Goal: Task Accomplishment & Management: Manage account settings

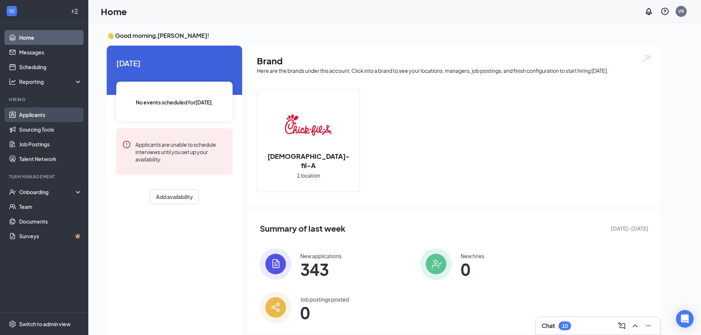
click at [74, 116] on link "Applicants" at bounding box center [50, 114] width 63 height 15
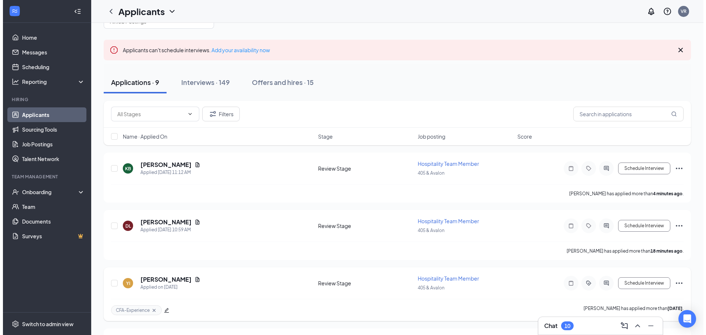
scroll to position [18, 0]
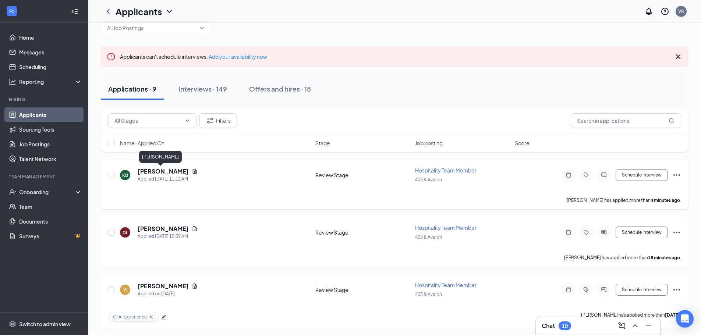
click at [157, 171] on h5 "[PERSON_NAME]" at bounding box center [163, 171] width 51 height 8
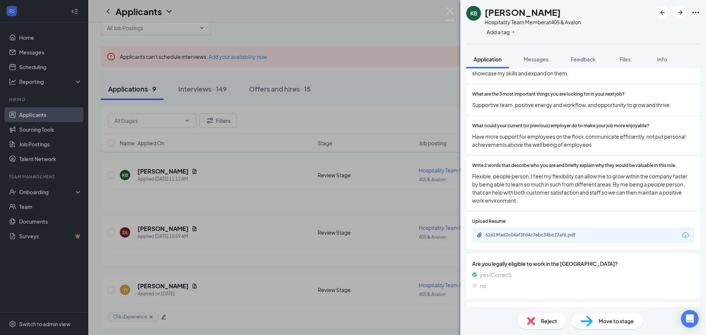
scroll to position [651, 0]
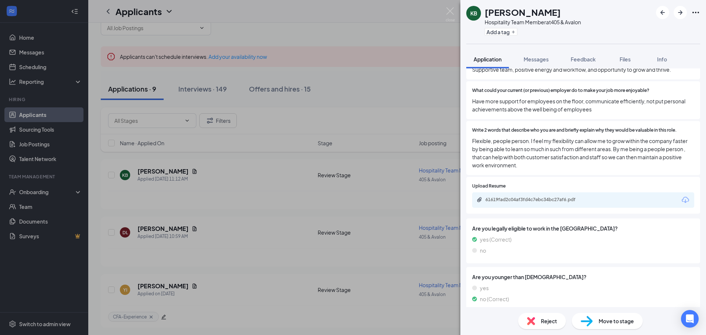
click at [595, 317] on div "Move to stage" at bounding box center [607, 321] width 71 height 16
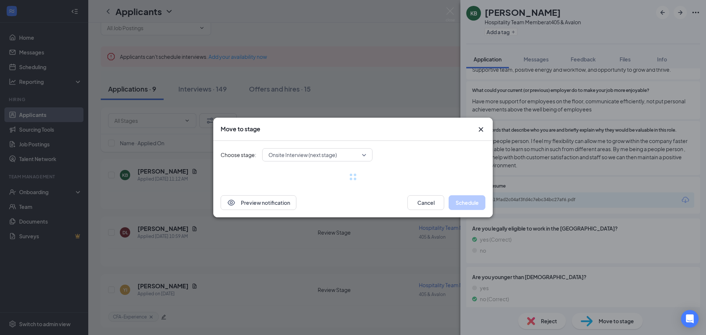
scroll to position [648, 0]
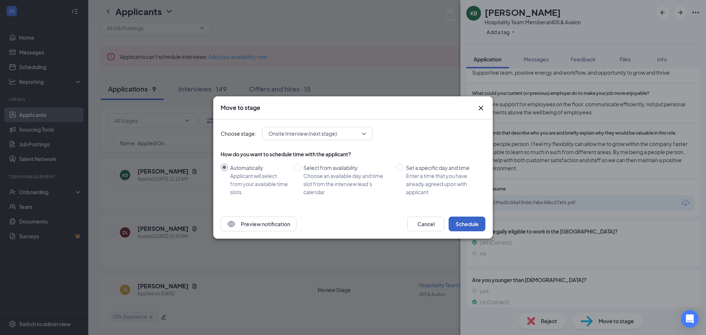
click at [480, 227] on button "Schedule" at bounding box center [467, 224] width 37 height 15
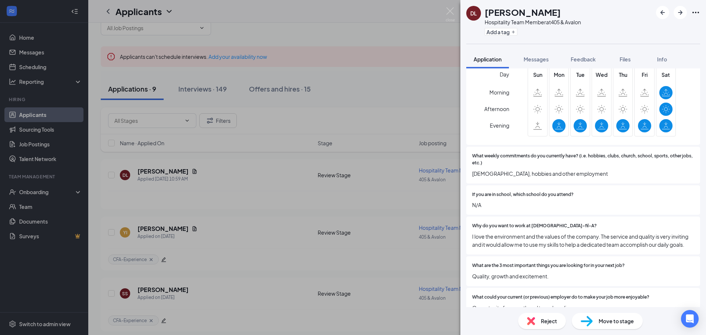
scroll to position [368, 0]
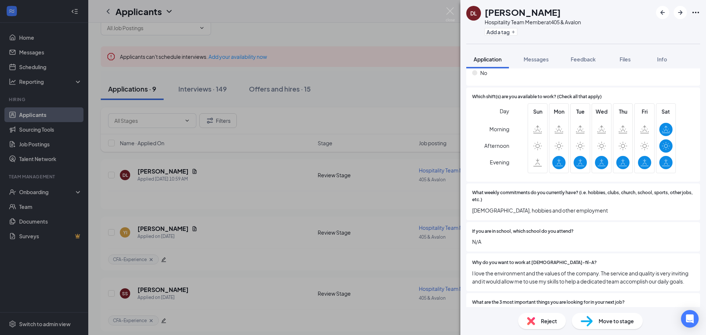
click at [531, 320] on img at bounding box center [531, 321] width 8 height 8
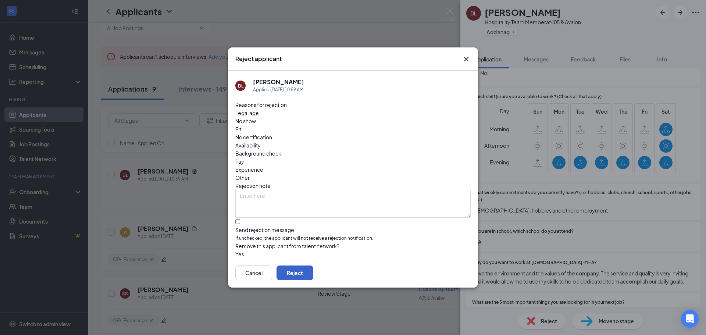
click at [313, 267] on button "Reject" at bounding box center [295, 273] width 37 height 15
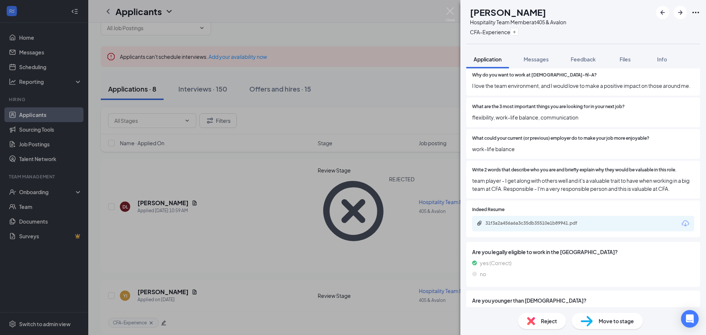
scroll to position [588, 0]
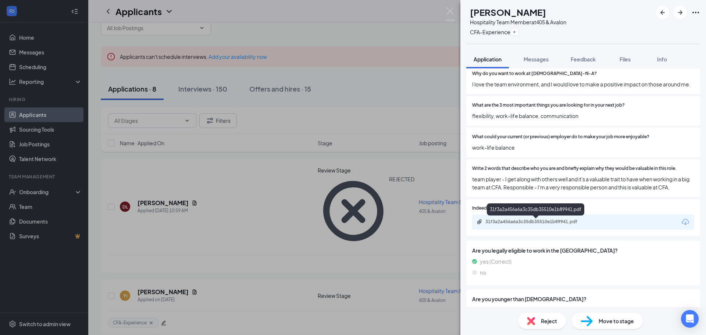
click at [512, 223] on div "31f3a2a456a6a3c35db35510e1b89941.pdf" at bounding box center [537, 222] width 103 height 6
click at [545, 320] on span "Reject" at bounding box center [549, 321] width 16 height 8
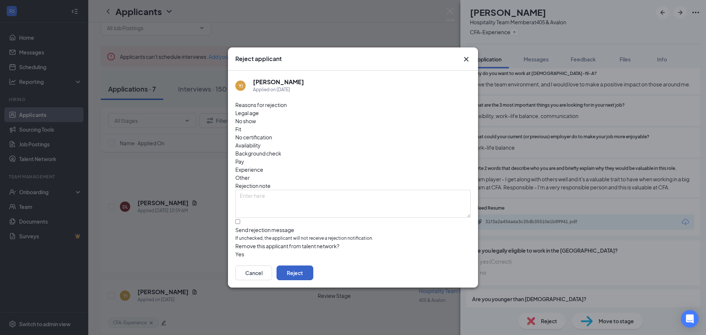
click at [313, 266] on button "Reject" at bounding box center [295, 273] width 37 height 15
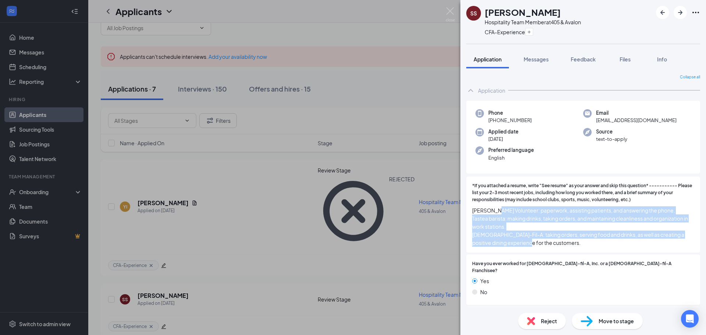
drag, startPoint x: 586, startPoint y: 247, endPoint x: 494, endPoint y: 212, distance: 98.6
click at [494, 212] on div "*If you attached a resume, write "See resume" as your answer and skip this ques…" at bounding box center [583, 215] width 234 height 76
click at [494, 212] on span "[PERSON_NAME] Volunteer: paperwork, assisting patients, and answering the phone…" at bounding box center [583, 226] width 222 height 40
drag, startPoint x: 494, startPoint y: 212, endPoint x: 524, endPoint y: 243, distance: 43.4
click at [524, 243] on span "[PERSON_NAME] Volunteer: paperwork, assisting patients, and answering the phone…" at bounding box center [583, 226] width 222 height 40
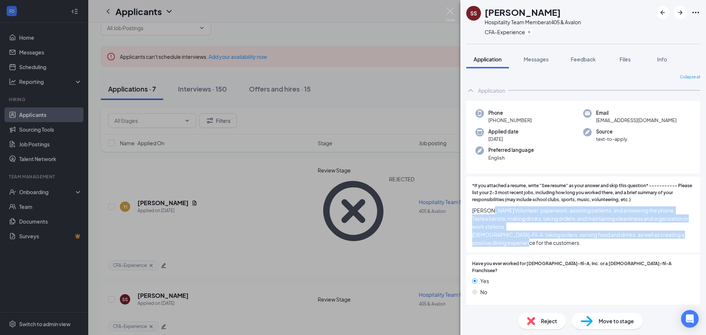
click at [524, 243] on span "[PERSON_NAME] Volunteer: paperwork, assisting patients, and answering the phone…" at bounding box center [583, 226] width 222 height 40
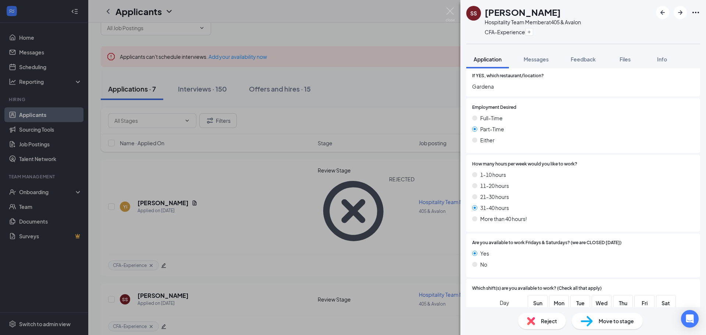
scroll to position [173, 0]
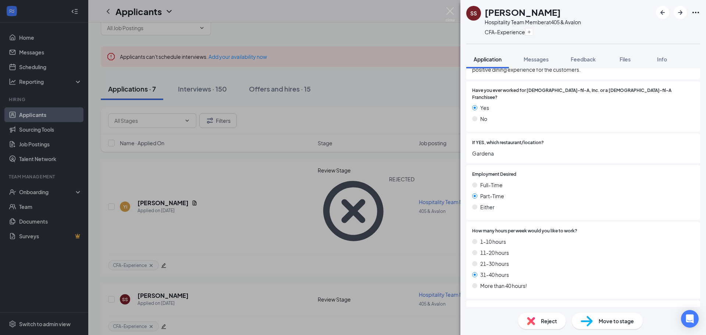
click at [536, 321] on div "Reject" at bounding box center [542, 321] width 48 height 16
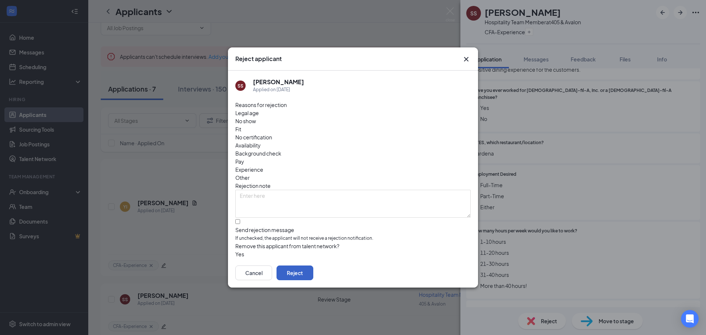
click at [313, 273] on button "Reject" at bounding box center [295, 273] width 37 height 15
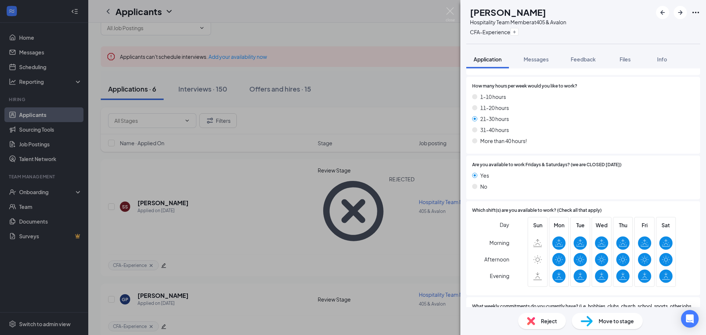
scroll to position [284, 0]
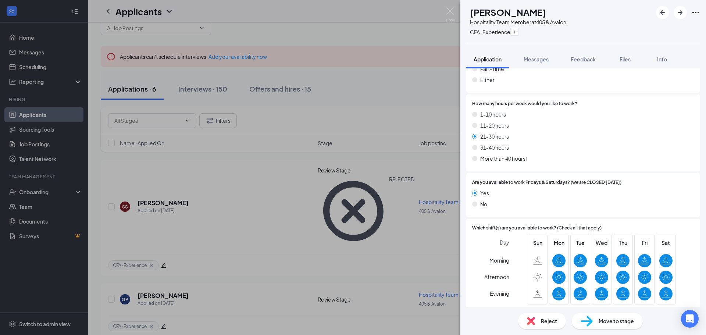
click at [537, 320] on div "Reject" at bounding box center [542, 321] width 48 height 16
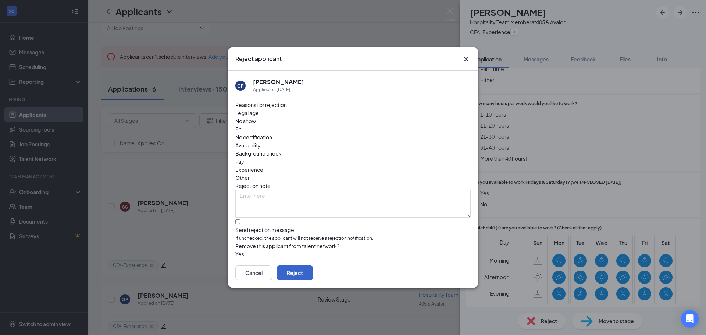
click at [313, 266] on button "Reject" at bounding box center [295, 273] width 37 height 15
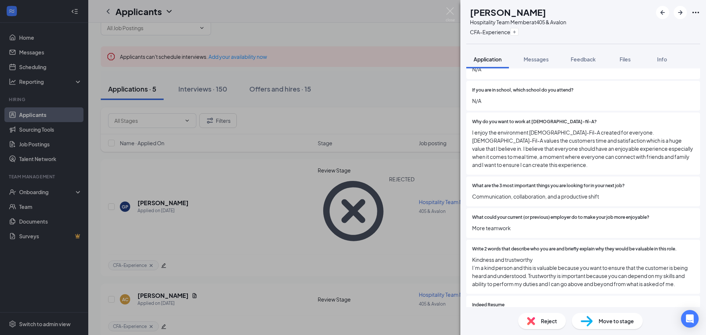
scroll to position [588, 0]
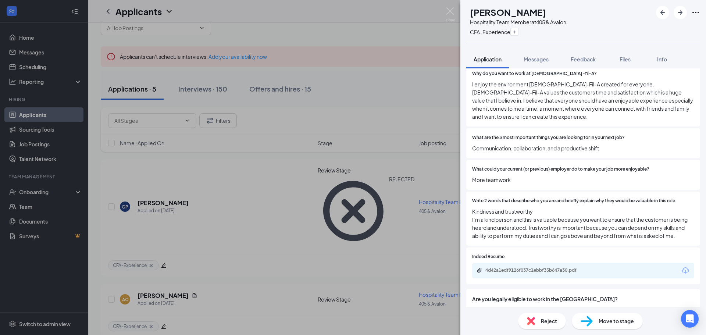
click at [516, 268] on div "4d42a1edf9126f037c1ebbf33b647a30.pdf" at bounding box center [583, 270] width 222 height 15
click at [516, 271] on div "4d42a1edf9126f037c1ebbf33b647a30.pdf" at bounding box center [537, 270] width 103 height 6
click at [588, 320] on img at bounding box center [587, 321] width 12 height 11
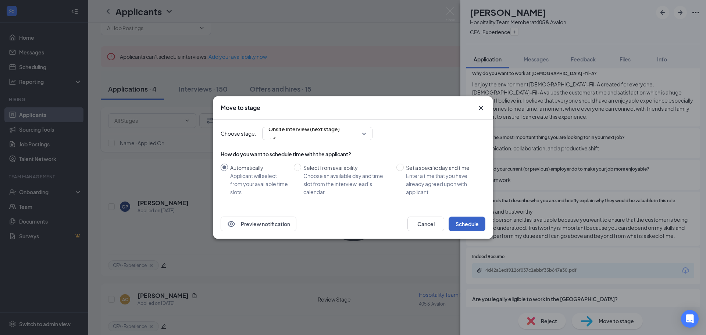
click at [473, 219] on button "Schedule" at bounding box center [467, 224] width 37 height 15
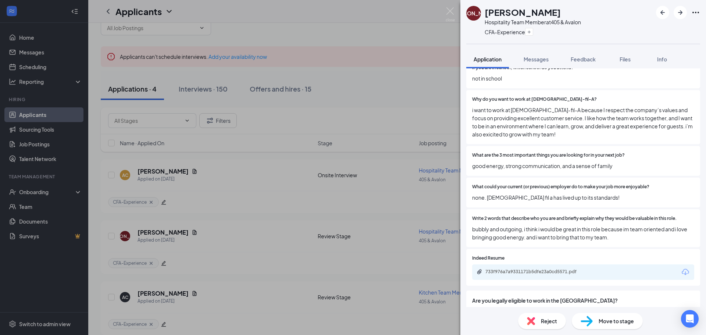
scroll to position [588, 0]
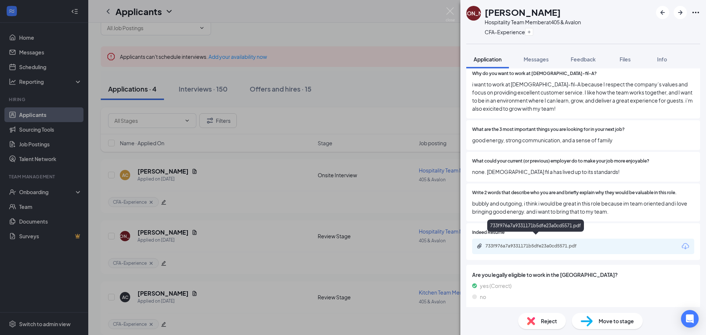
click at [531, 243] on div "733f976a7a9331171b5dfe23a0cd5571.pdf" at bounding box center [537, 246] width 103 height 6
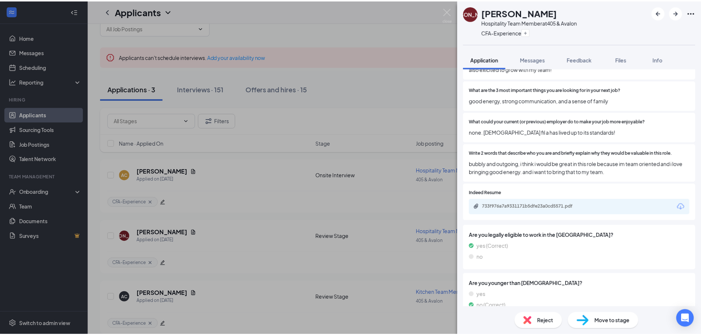
scroll to position [635, 0]
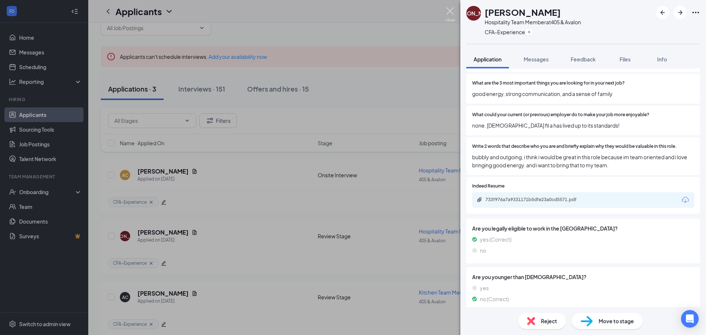
click at [449, 12] on img at bounding box center [450, 14] width 9 height 14
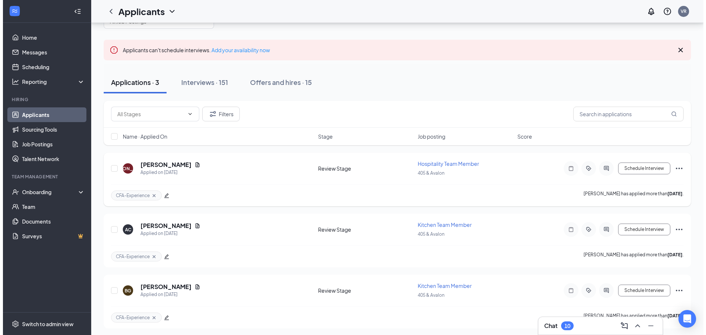
scroll to position [27, 0]
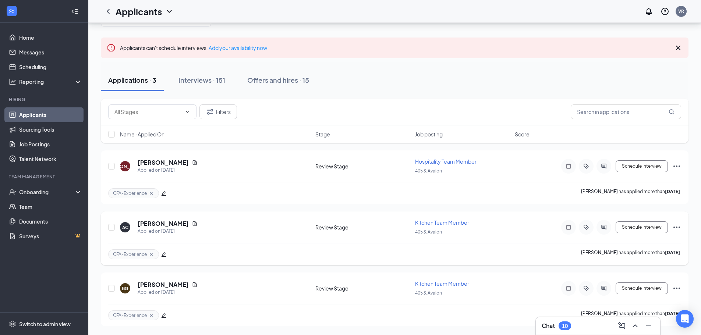
click at [198, 230] on div "AC [PERSON_NAME] Applied on [DATE]" at bounding box center [215, 227] width 191 height 15
click at [167, 222] on h5 "[PERSON_NAME]" at bounding box center [163, 224] width 51 height 8
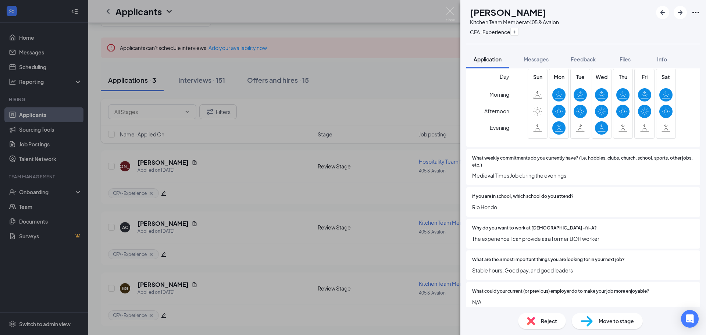
scroll to position [441, 0]
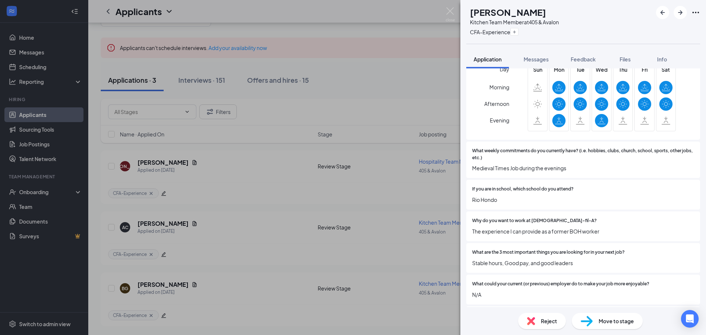
click at [544, 319] on span "Reject" at bounding box center [549, 321] width 16 height 8
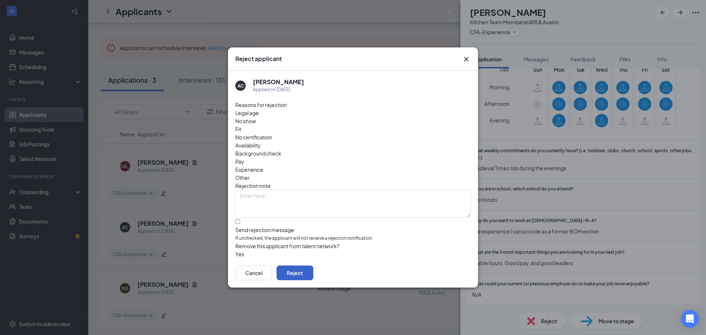
click at [313, 266] on button "Reject" at bounding box center [295, 273] width 37 height 15
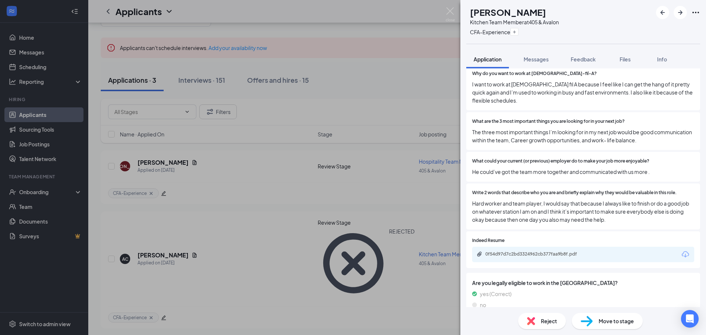
scroll to position [625, 0]
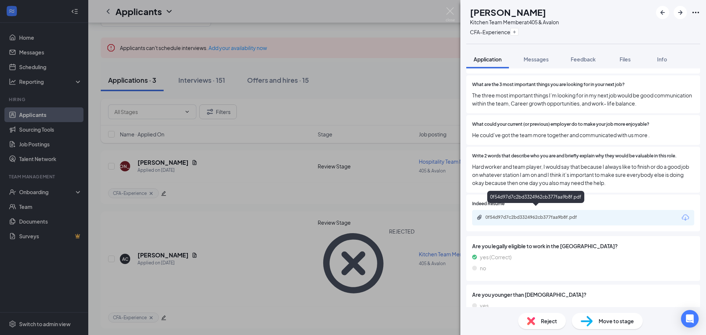
click at [505, 214] on div "0f54d97d7c2bd3324962cb377faa9b8f.pdf" at bounding box center [537, 217] width 103 height 6
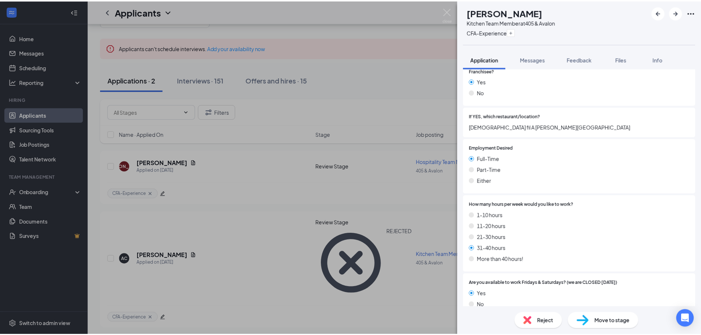
scroll to position [184, 0]
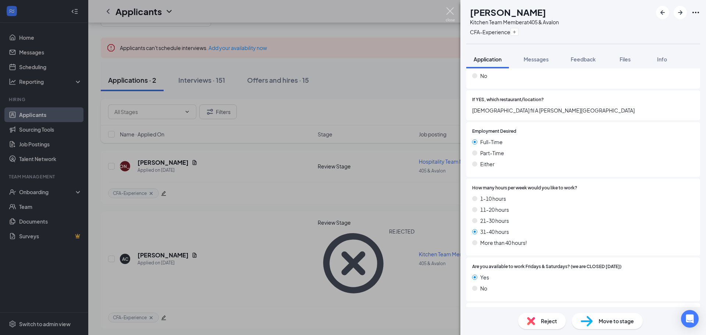
click at [450, 11] on img at bounding box center [450, 14] width 9 height 14
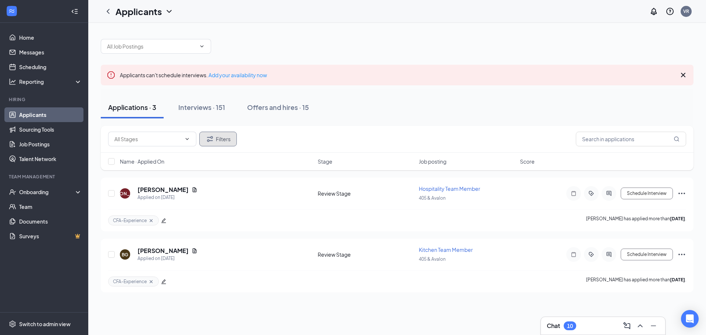
click at [210, 142] on icon "Filter" at bounding box center [210, 139] width 9 height 9
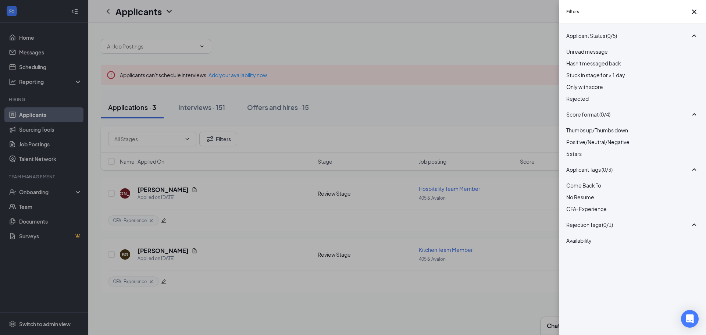
click at [569, 95] on div at bounding box center [632, 95] width 132 height 0
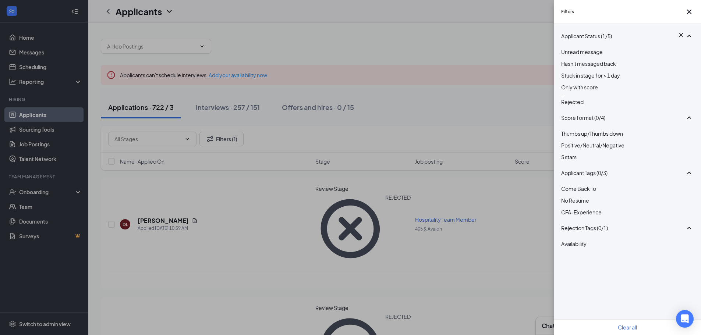
click at [524, 107] on div "Filters Applicant Status (1/5) Unread message Hasn't messaged back Stuck in sta…" at bounding box center [350, 167] width 701 height 335
click at [685, 14] on icon "Cross" at bounding box center [688, 11] width 9 height 9
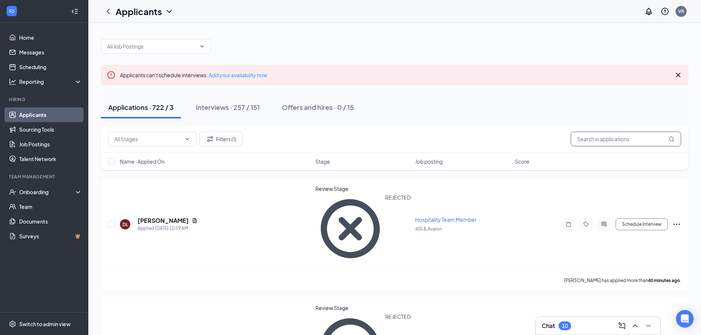
click at [624, 138] on input "text" at bounding box center [625, 139] width 110 height 15
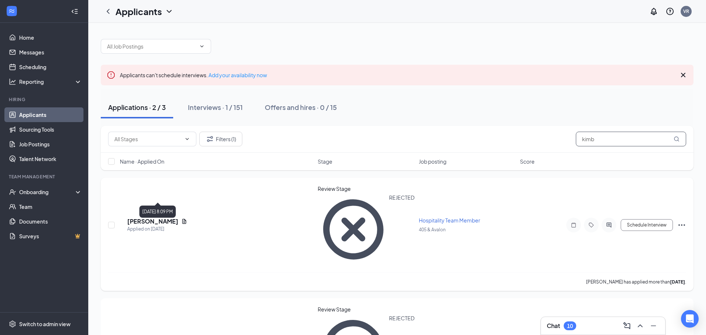
type input "kimb"
click at [165, 217] on h5 "[PERSON_NAME]" at bounding box center [152, 221] width 51 height 8
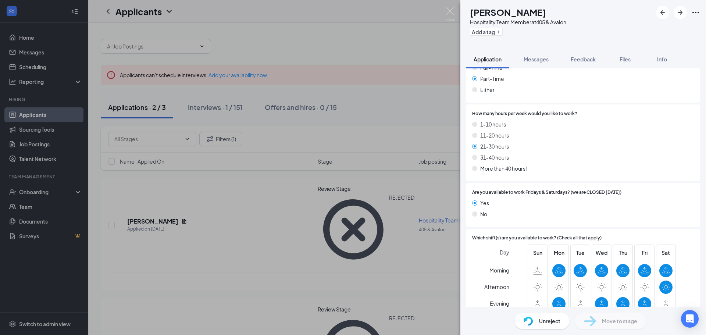
scroll to position [294, 0]
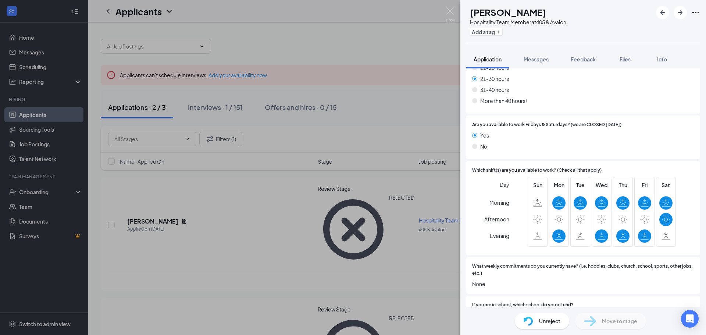
click at [640, 216] on icon at bounding box center [644, 219] width 9 height 9
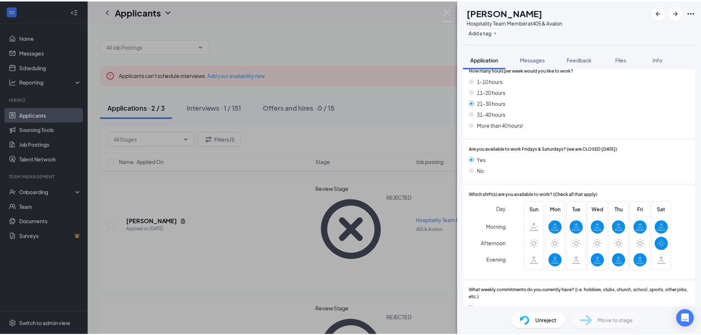
scroll to position [277, 0]
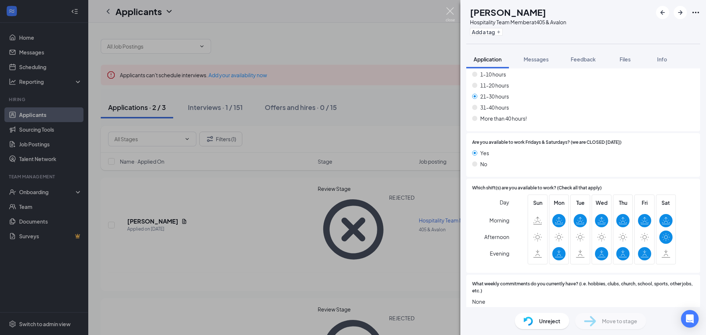
click at [454, 9] on img at bounding box center [450, 14] width 9 height 14
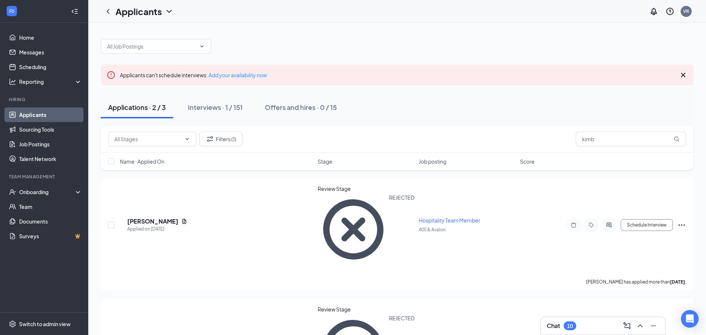
click at [233, 148] on div "Filters (1) kimb" at bounding box center [397, 139] width 593 height 27
click at [233, 142] on button "Filters (1)" at bounding box center [220, 139] width 43 height 15
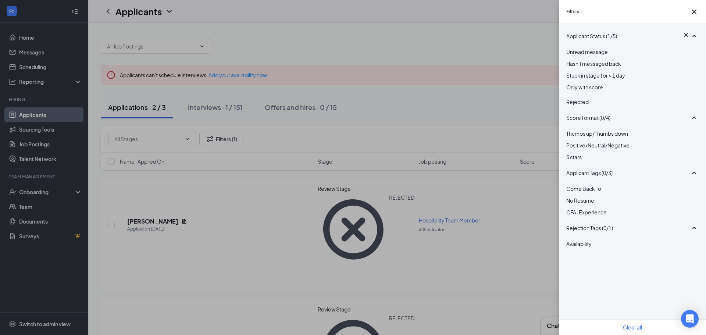
click at [570, 98] on img at bounding box center [568, 96] width 4 height 3
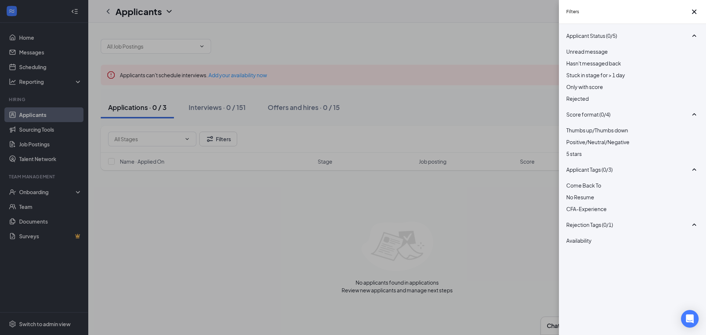
click at [138, 104] on div "Filters Applicant Status (0/5) Unread message Hasn't messaged back Stuck in sta…" at bounding box center [353, 167] width 706 height 335
click at [692, 14] on icon "Cross" at bounding box center [694, 12] width 4 height 4
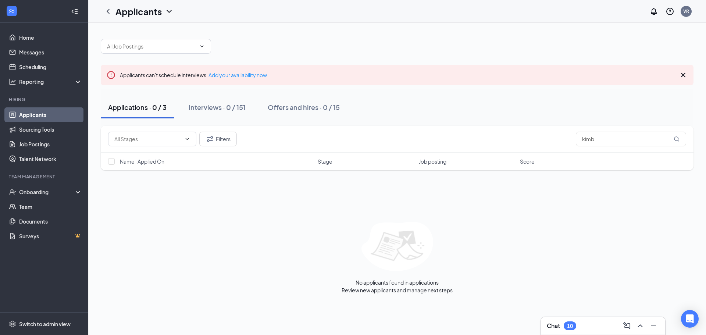
click at [35, 110] on link "Applicants" at bounding box center [50, 114] width 63 height 15
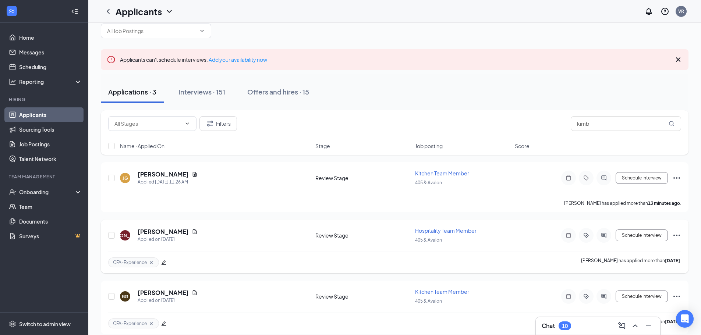
scroll to position [24, 0]
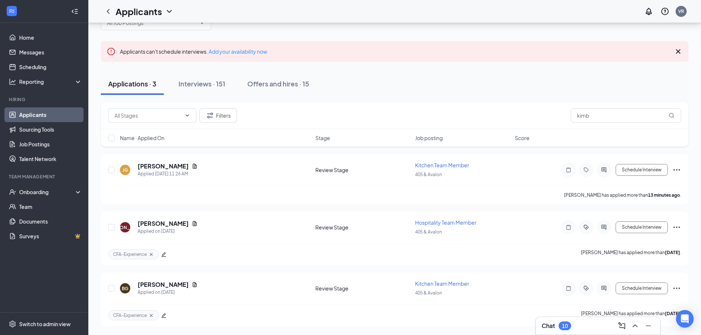
click at [572, 332] on div "Chat 10" at bounding box center [598, 326] width 124 height 18
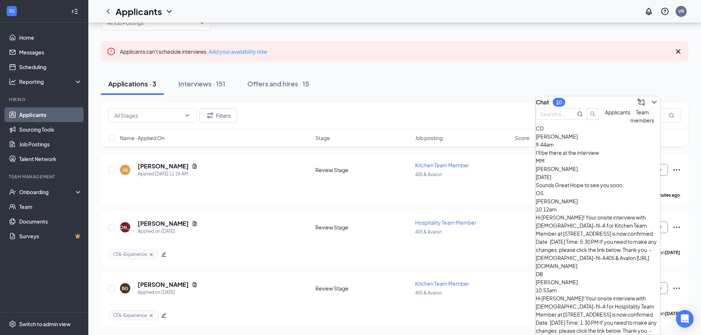
click at [577, 140] on span "[PERSON_NAME]" at bounding box center [557, 136] width 42 height 7
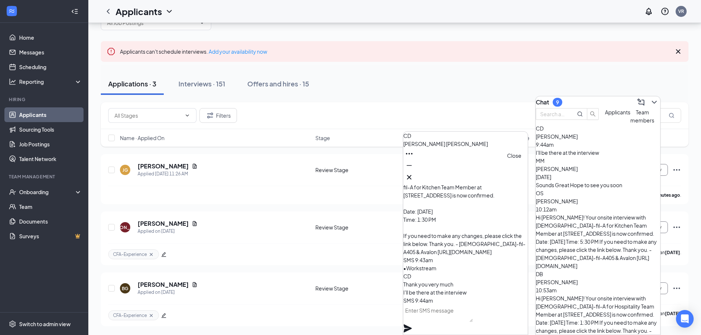
click at [413, 176] on icon "Cross" at bounding box center [409, 177] width 9 height 9
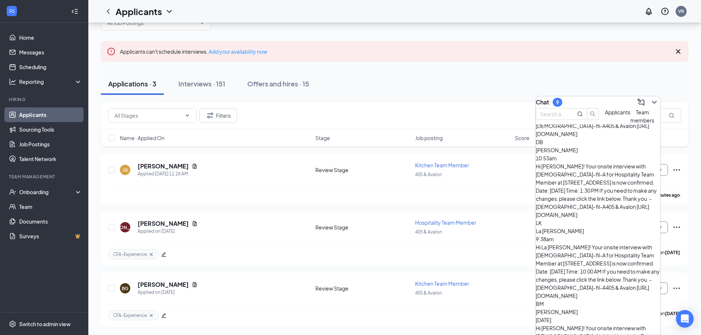
scroll to position [169, 0]
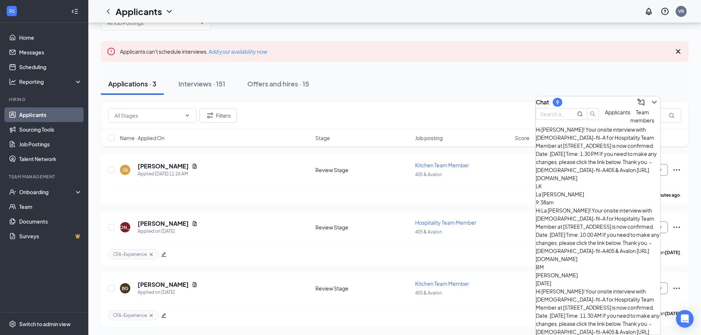
click at [418, 57] on div "Applicants can't schedule interviews. Add your availability now" at bounding box center [394, 51] width 587 height 21
click at [410, 74] on div "Applications · 3 Interviews · 151 Offers and hires · 15" at bounding box center [394, 84] width 587 height 22
click at [151, 84] on div "Applications · 3" at bounding box center [132, 83] width 48 height 9
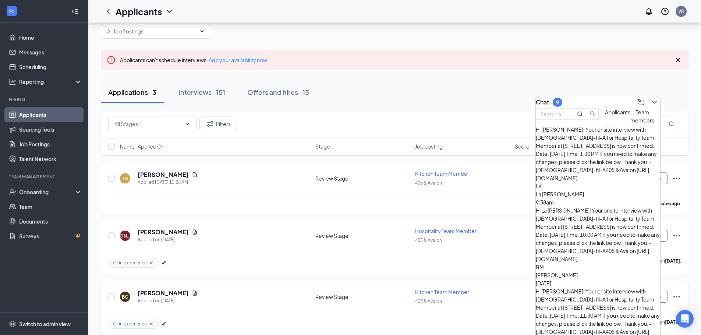
scroll to position [24, 0]
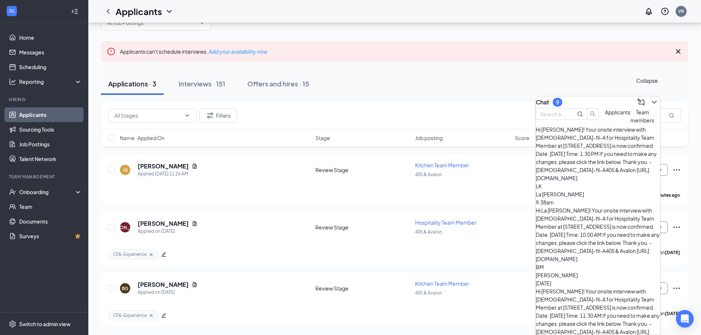
click at [650, 102] on icon "ChevronDown" at bounding box center [654, 102] width 9 height 9
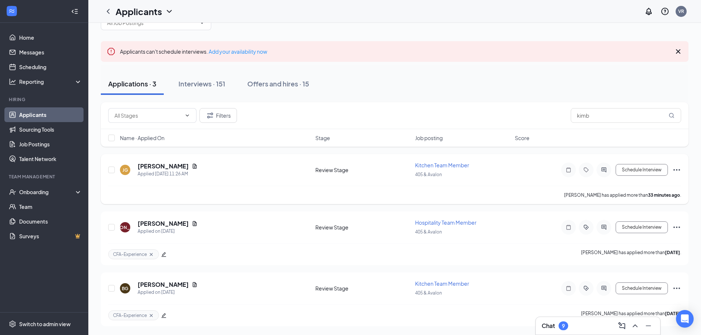
scroll to position [0, 0]
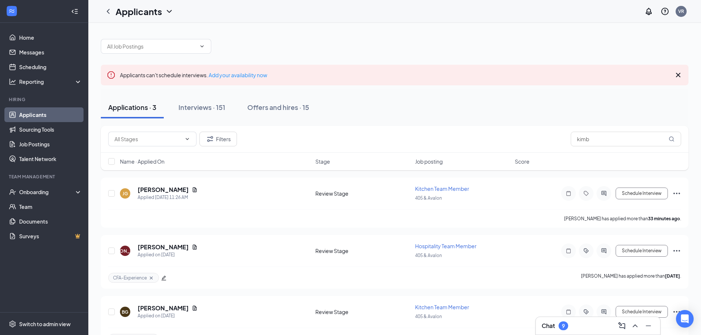
click at [581, 325] on div "Chat 9" at bounding box center [597, 326] width 113 height 12
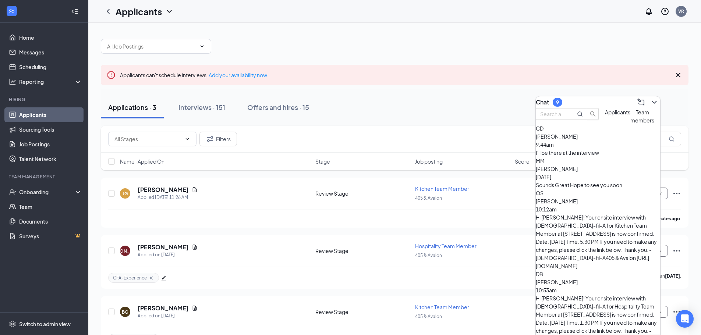
click at [598, 189] on div "Sounds Great Hope to see you soon" at bounding box center [598, 185] width 124 height 8
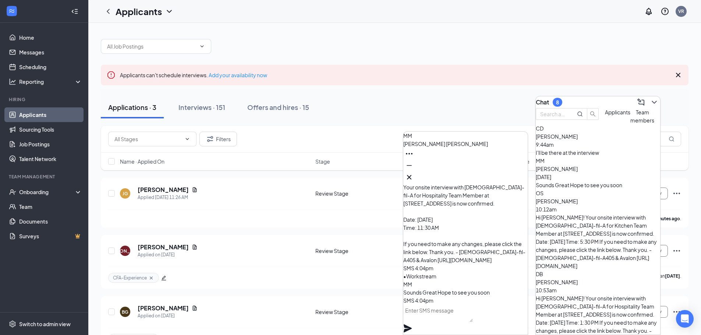
click at [613, 278] on div "[PERSON_NAME] 10:53am" at bounding box center [598, 286] width 124 height 16
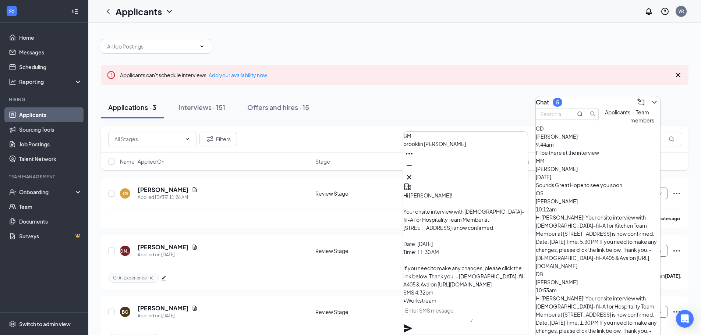
click at [431, 98] on div "Applications · 3 Interviews · 151 Offers and hires · 15" at bounding box center [394, 107] width 587 height 22
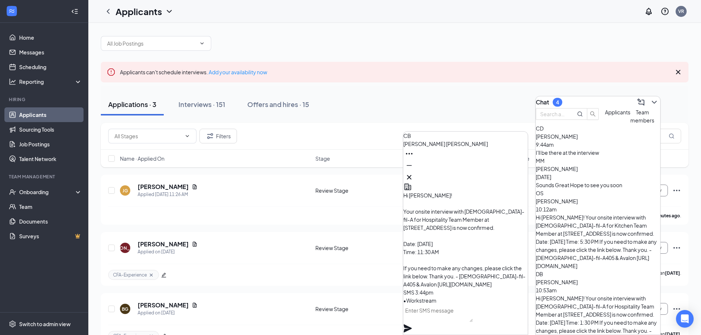
scroll to position [24, 0]
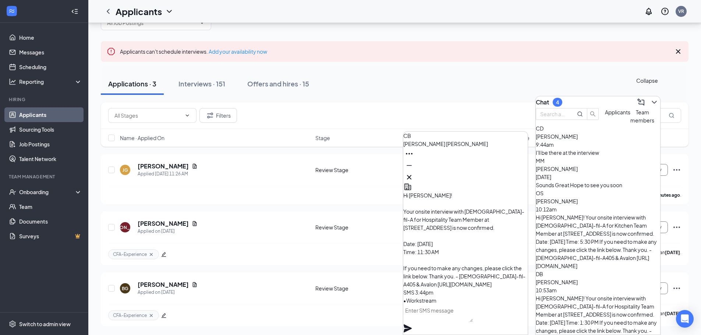
click at [650, 98] on icon "ChevronDown" at bounding box center [654, 102] width 9 height 9
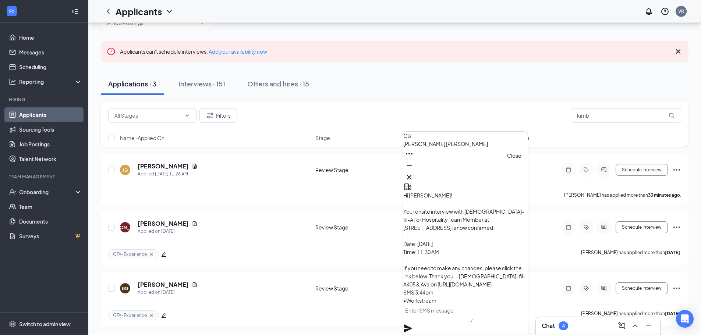
click at [413, 175] on icon "Cross" at bounding box center [409, 177] width 9 height 9
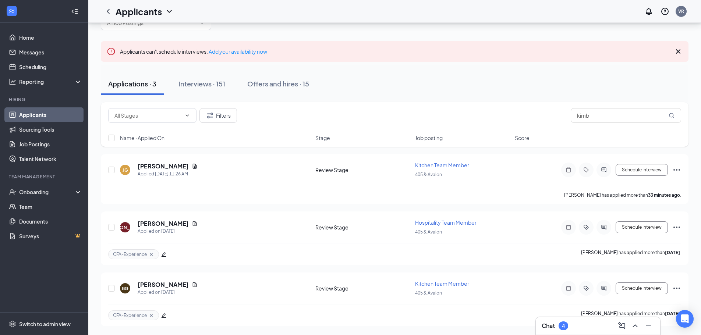
click at [137, 81] on div "Applications · 3" at bounding box center [132, 83] width 48 height 9
click at [158, 164] on h5 "[PERSON_NAME]" at bounding box center [163, 166] width 51 height 8
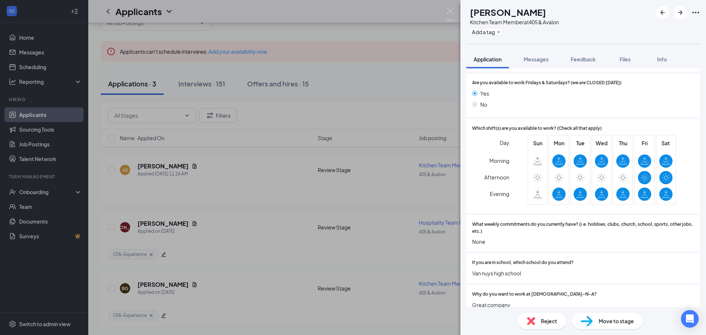
scroll to position [405, 0]
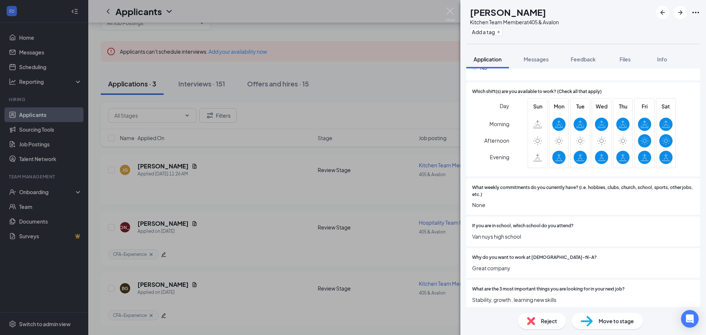
click at [555, 321] on span "Reject" at bounding box center [549, 321] width 16 height 8
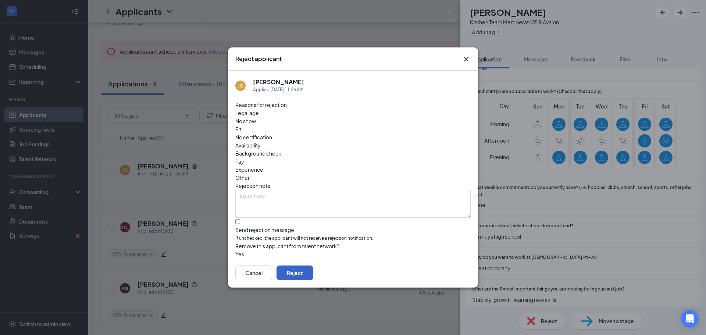
click at [313, 267] on button "Reject" at bounding box center [295, 273] width 37 height 15
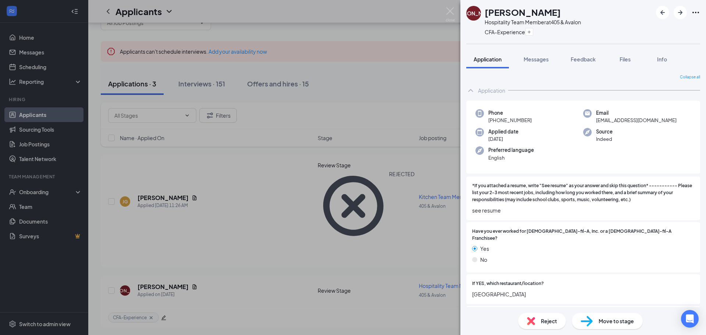
click at [344, 26] on div "[PERSON_NAME] Hospitality Team Member at 405 & Avalon CFA-Experience Applicatio…" at bounding box center [353, 167] width 706 height 335
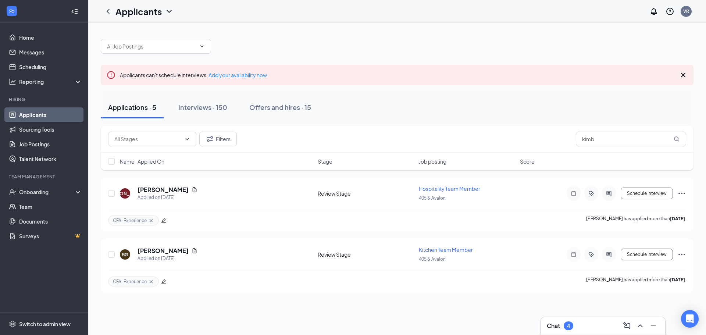
click at [140, 108] on div "Applications · 5" at bounding box center [132, 107] width 48 height 9
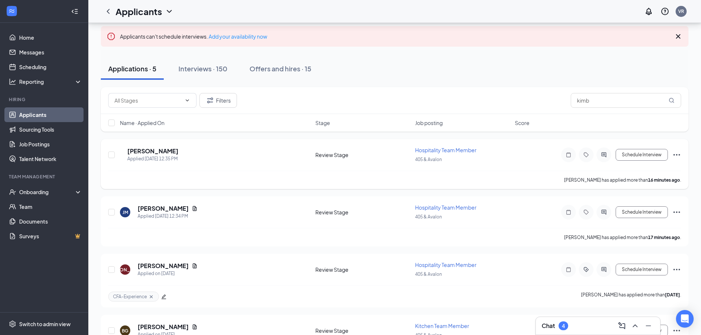
scroll to position [29, 0]
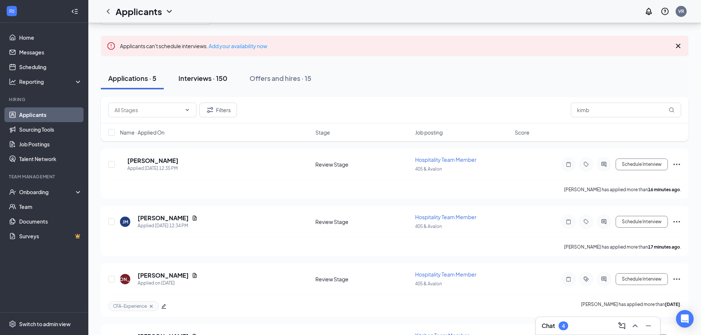
click at [185, 76] on div "Interviews · 150" at bounding box center [202, 78] width 49 height 9
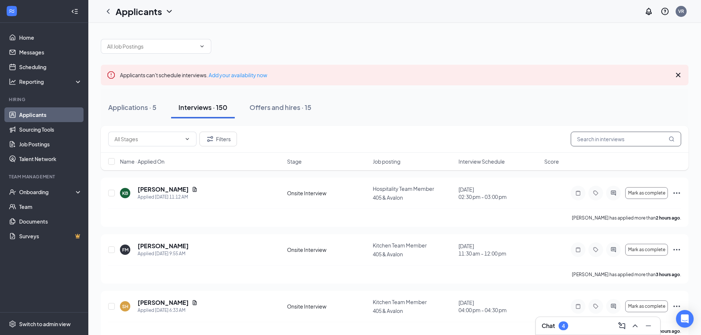
click at [590, 135] on input "text" at bounding box center [625, 139] width 110 height 15
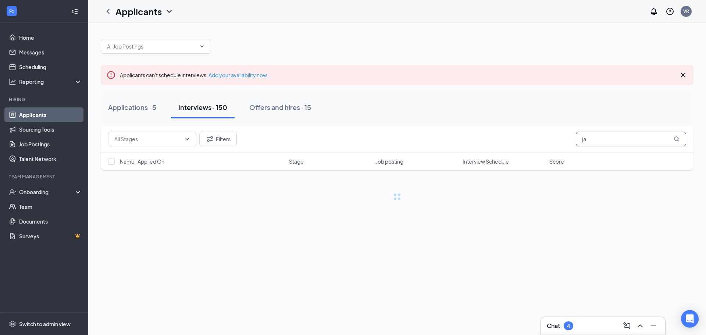
type input "jan"
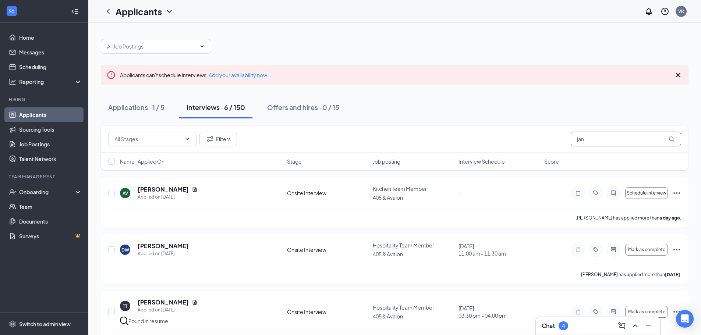
drag, startPoint x: 609, startPoint y: 138, endPoint x: 569, endPoint y: 139, distance: 39.7
click at [569, 139] on div "Filters jan" at bounding box center [394, 139] width 573 height 15
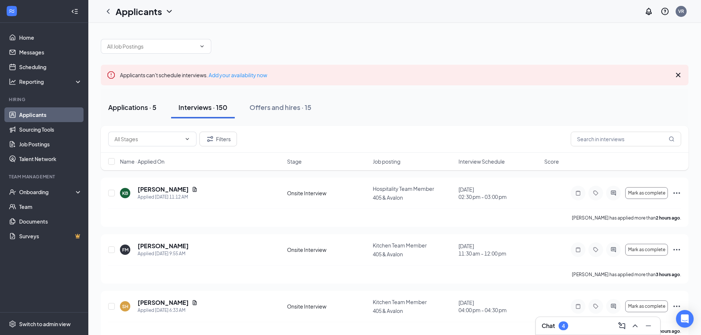
click at [149, 114] on button "Applications · 5" at bounding box center [132, 107] width 63 height 22
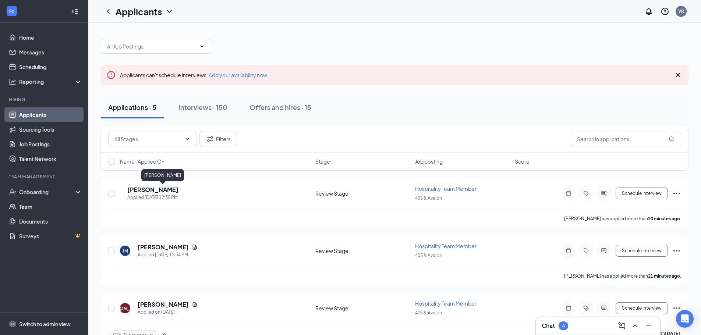
click at [152, 187] on h5 "[PERSON_NAME]" at bounding box center [152, 190] width 51 height 8
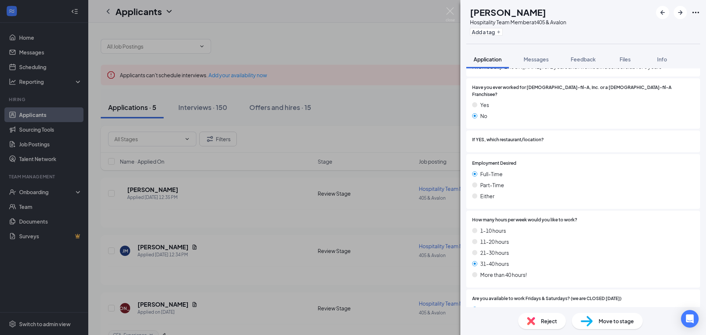
scroll to position [184, 0]
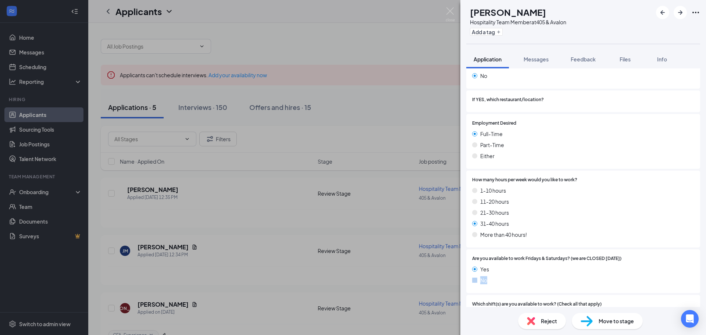
drag, startPoint x: 490, startPoint y: 261, endPoint x: 491, endPoint y: 274, distance: 12.9
click at [491, 274] on div "Yes No" at bounding box center [583, 276] width 222 height 22
click at [491, 276] on div "No" at bounding box center [583, 280] width 222 height 8
drag, startPoint x: 529, startPoint y: 230, endPoint x: 469, endPoint y: 181, distance: 77.4
click at [469, 181] on div "How many hours per week would you like to work? 1-10 hours 11-20 hours 21-30 ho…" at bounding box center [583, 209] width 234 height 77
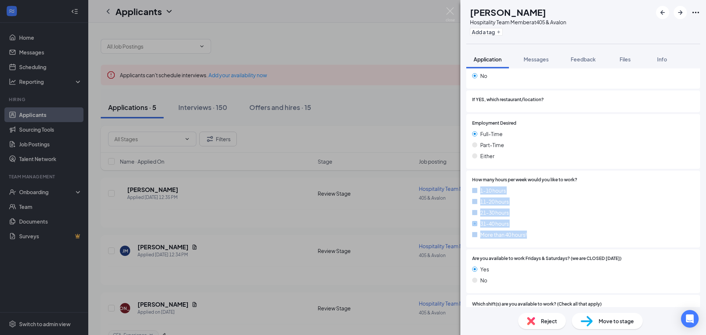
click at [602, 201] on div "1-10 hours 11-20 hours 21-30 hours 31-40 hours More than 40 hours!" at bounding box center [583, 213] width 222 height 55
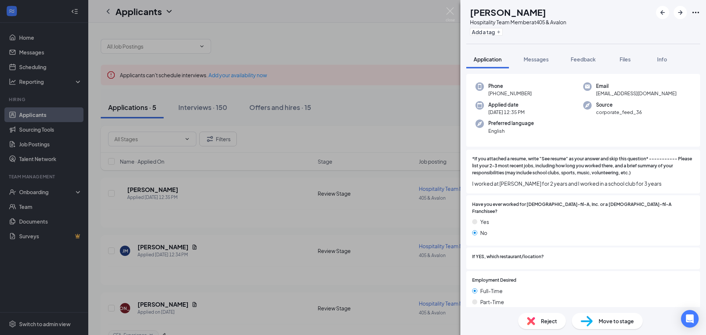
scroll to position [0, 0]
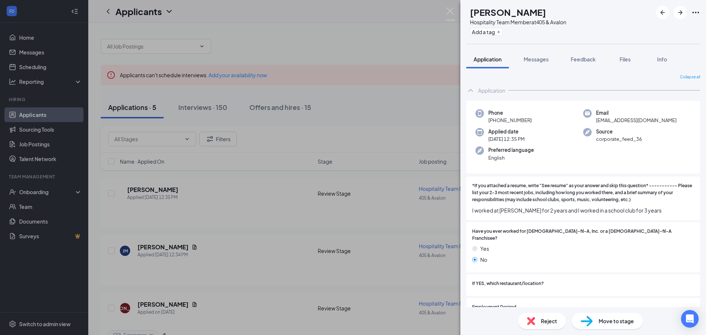
click at [599, 324] on span "Move to stage" at bounding box center [616, 321] width 35 height 8
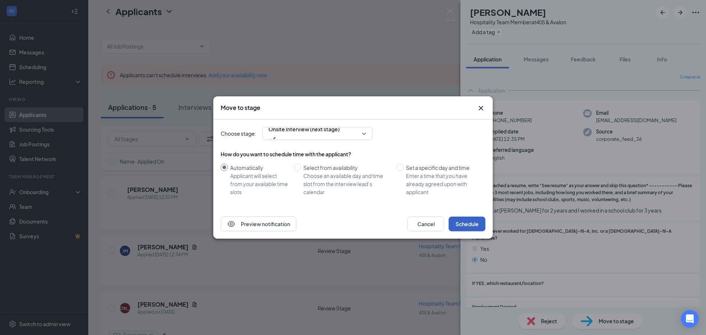
click at [458, 225] on button "Schedule" at bounding box center [467, 224] width 37 height 15
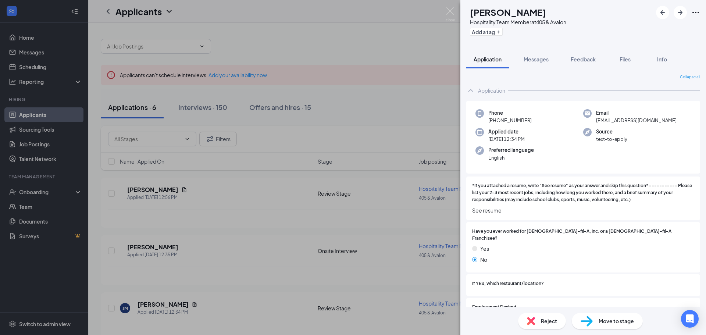
click at [598, 327] on div "Move to stage" at bounding box center [607, 321] width 71 height 16
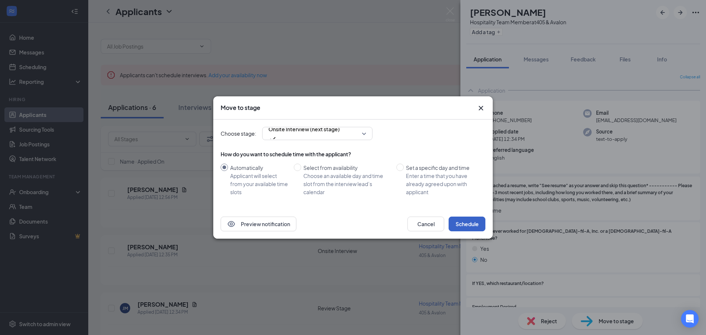
click at [456, 218] on button "Schedule" at bounding box center [467, 224] width 37 height 15
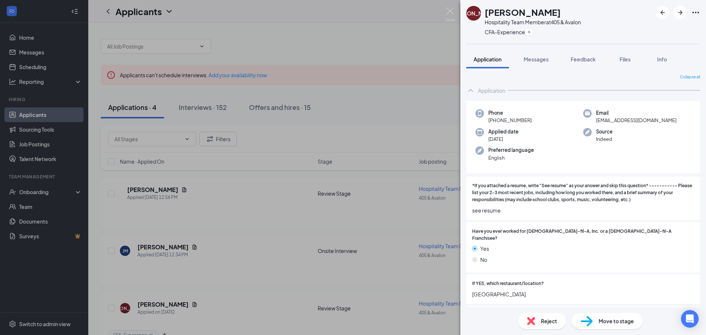
click at [452, 190] on div "[PERSON_NAME] Hospitality Team Member at 405 & Avalon CFA-Experience Applicatio…" at bounding box center [353, 167] width 706 height 335
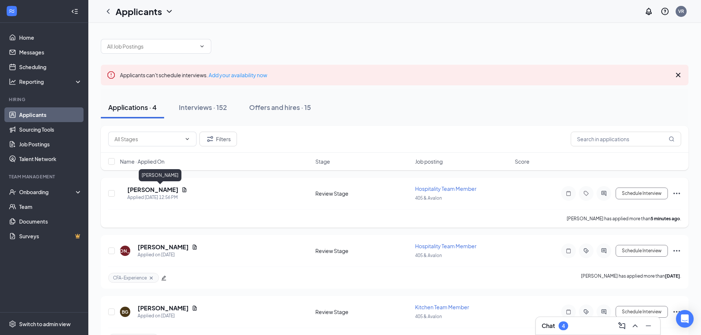
click at [152, 192] on h5 "[PERSON_NAME]" at bounding box center [152, 190] width 51 height 8
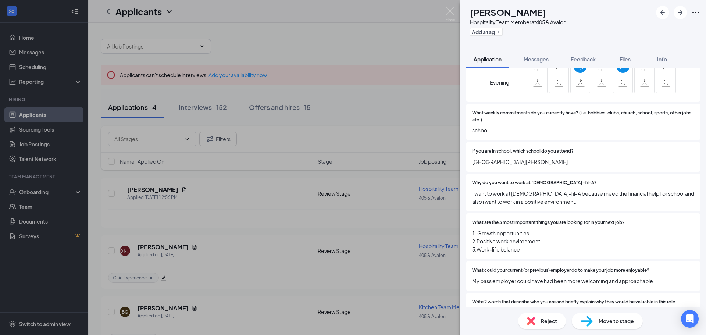
scroll to position [478, 0]
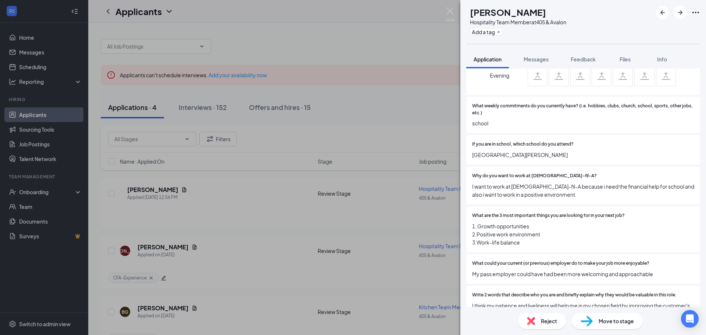
click at [540, 319] on div "Reject" at bounding box center [542, 321] width 48 height 16
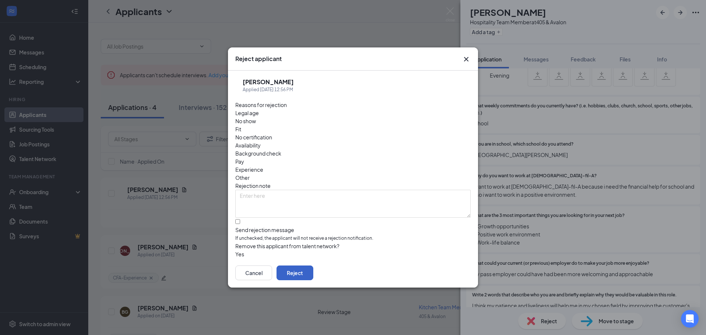
click at [313, 266] on button "Reject" at bounding box center [295, 273] width 37 height 15
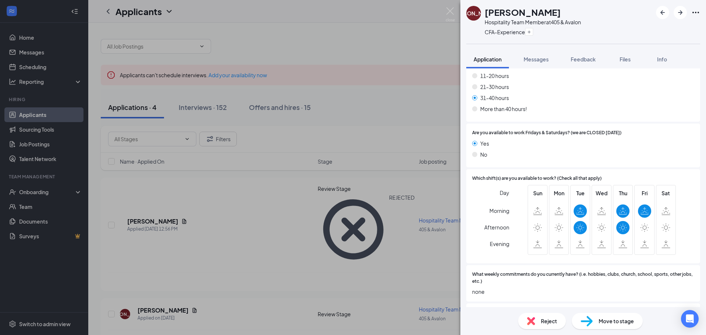
scroll to position [331, 0]
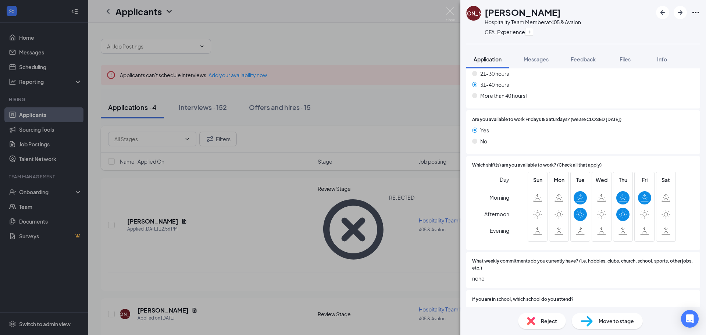
click at [537, 317] on div "Reject" at bounding box center [542, 321] width 48 height 16
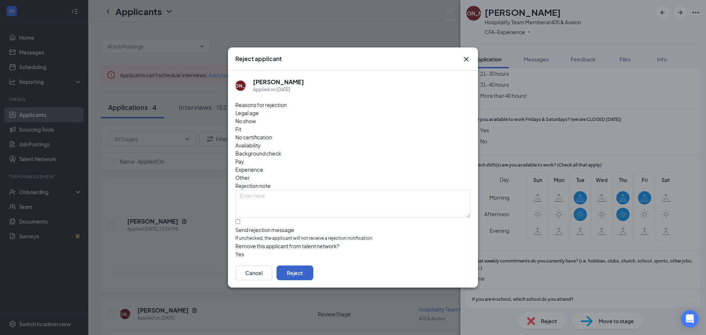
click at [313, 270] on button "Reject" at bounding box center [295, 273] width 37 height 15
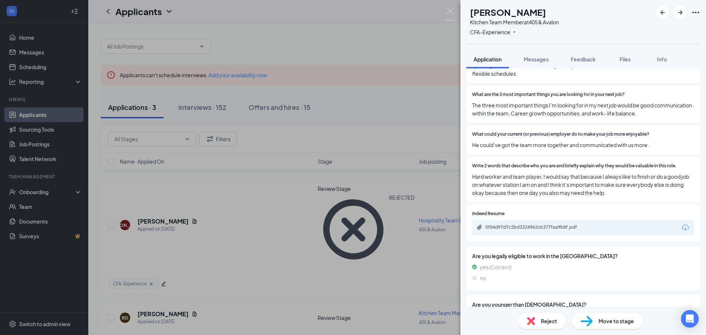
scroll to position [643, 0]
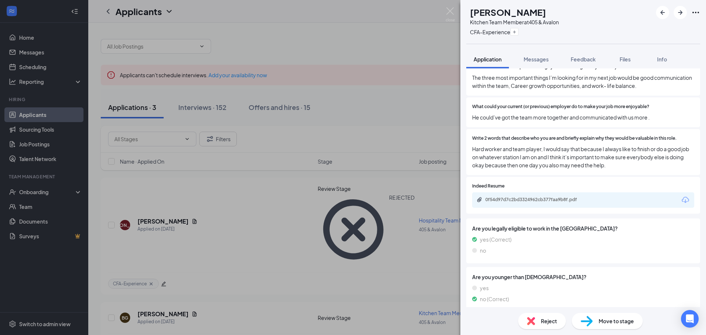
click at [255, 185] on div "BG [PERSON_NAME] Kitchen Team Member at 405 & Avalon CFA-Experience Application…" at bounding box center [353, 167] width 706 height 335
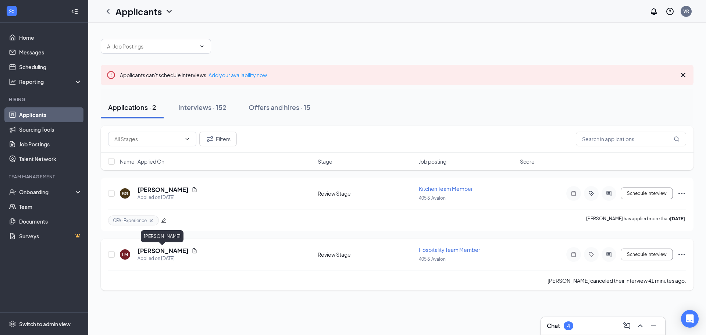
click at [160, 248] on h5 "[PERSON_NAME]" at bounding box center [163, 251] width 51 height 8
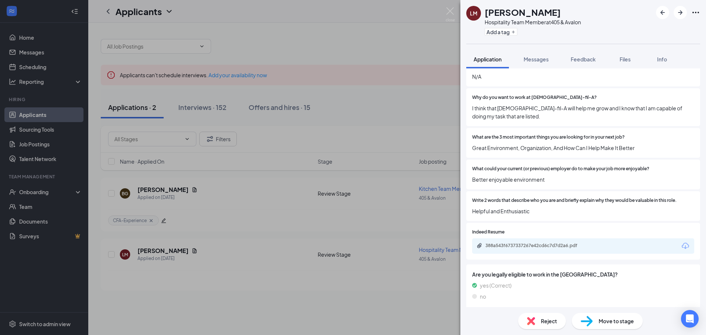
scroll to position [865, 0]
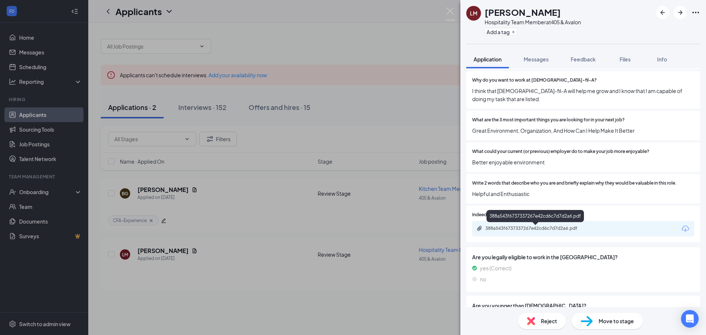
click at [501, 232] on div "388a543f6737337267e42cd6c7d7d2a6.pdf" at bounding box center [536, 228] width 119 height 7
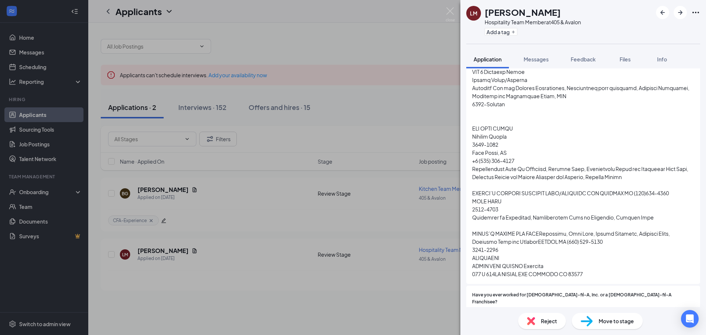
scroll to position [203, 0]
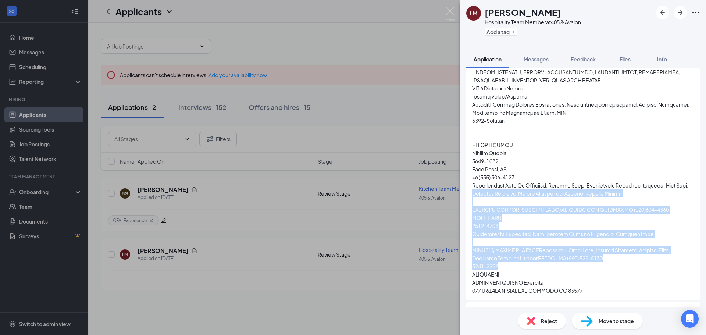
drag, startPoint x: 486, startPoint y: 204, endPoint x: 511, endPoint y: 271, distance: 71.9
click at [511, 271] on span at bounding box center [583, 148] width 222 height 291
drag, startPoint x: 511, startPoint y: 271, endPoint x: 490, endPoint y: 219, distance: 56.4
click at [490, 219] on span at bounding box center [583, 148] width 222 height 291
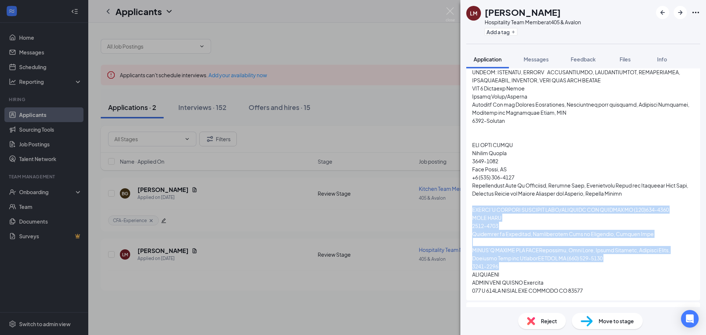
click at [490, 219] on span at bounding box center [583, 148] width 222 height 291
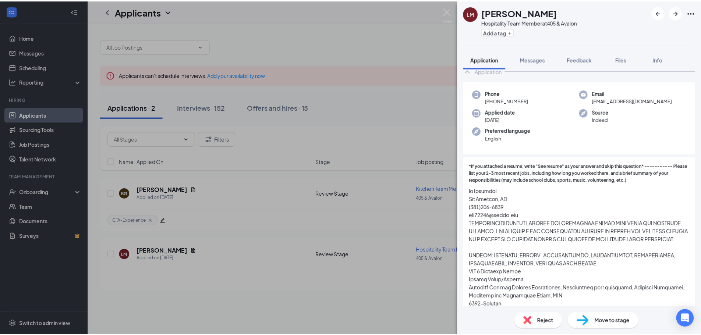
scroll to position [37, 0]
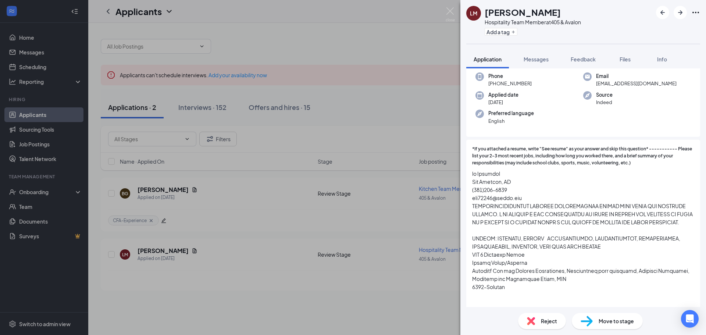
click at [609, 320] on span "Move to stage" at bounding box center [616, 321] width 35 height 8
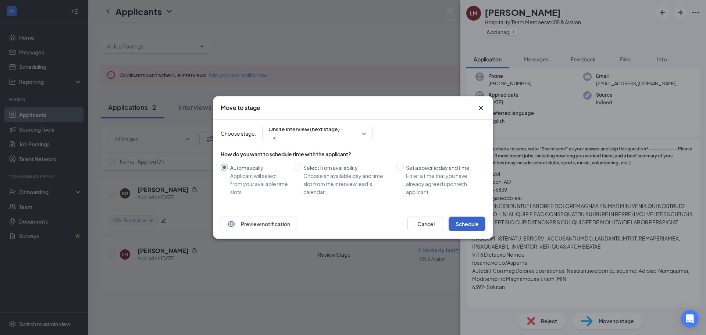
click at [460, 226] on button "Schedule" at bounding box center [467, 224] width 37 height 15
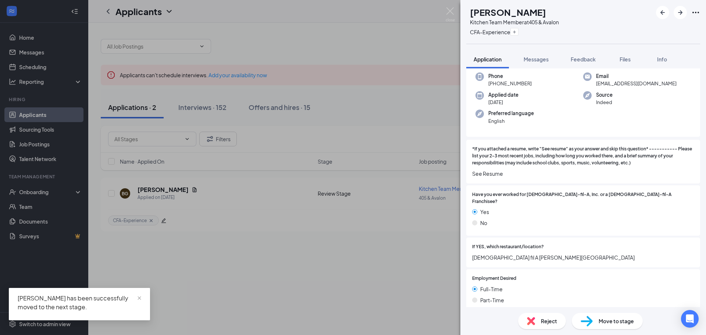
click at [389, 248] on div "BG [PERSON_NAME] Kitchen Team Member at 405 & Avalon CFA-Experience Application…" at bounding box center [353, 167] width 706 height 335
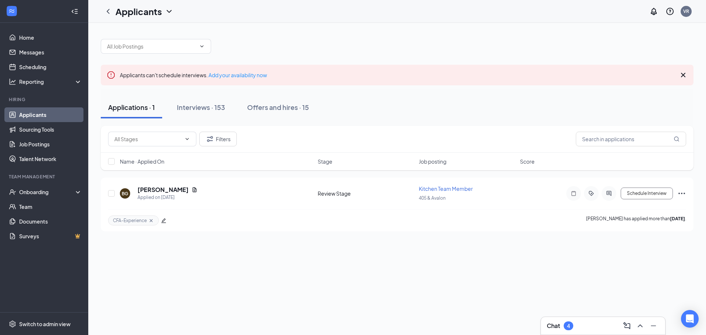
click at [125, 113] on button "Applications · 1" at bounding box center [131, 107] width 61 height 22
click at [144, 110] on div "Applications · 1" at bounding box center [131, 107] width 47 height 9
click at [209, 108] on div "Interviews · 153" at bounding box center [201, 107] width 48 height 9
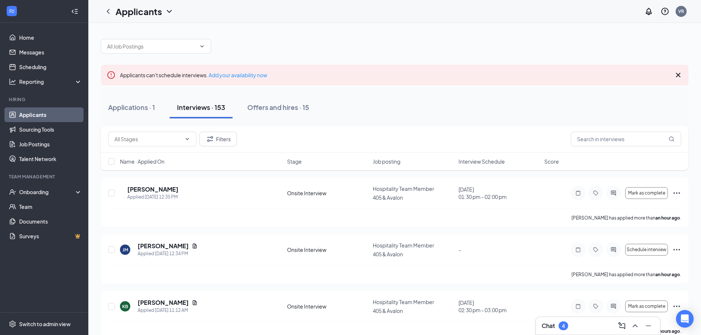
click at [497, 162] on span "Interview Schedule" at bounding box center [481, 161] width 46 height 7
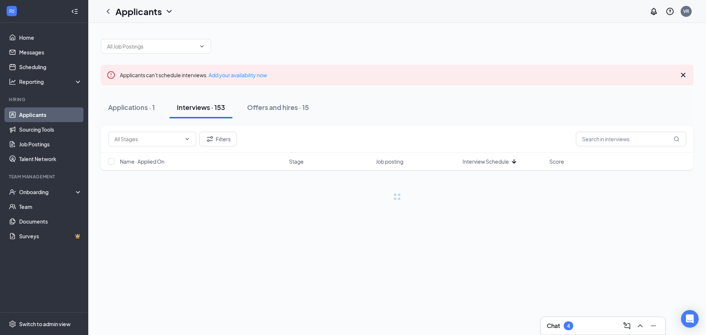
click at [497, 162] on span "Interview Schedule" at bounding box center [486, 161] width 46 height 7
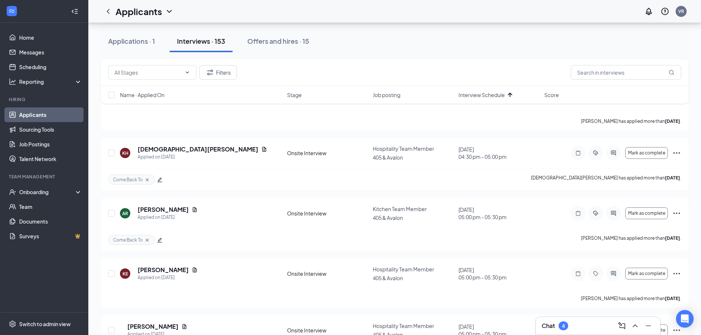
scroll to position [7213, 0]
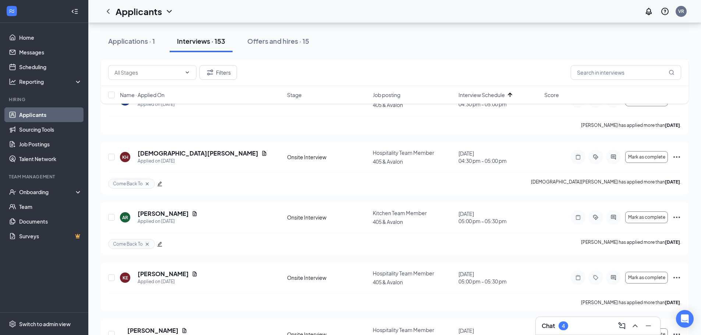
click at [572, 328] on div "Chat 4" at bounding box center [597, 326] width 113 height 12
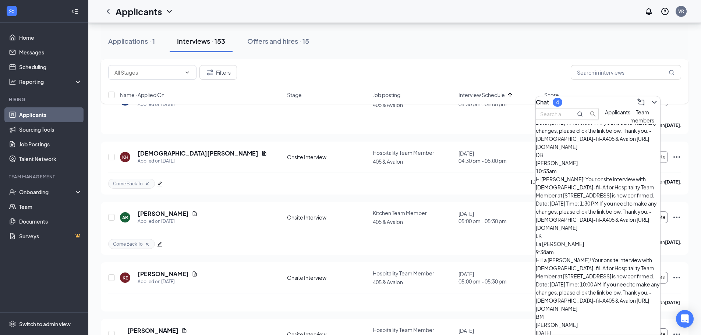
scroll to position [132, 0]
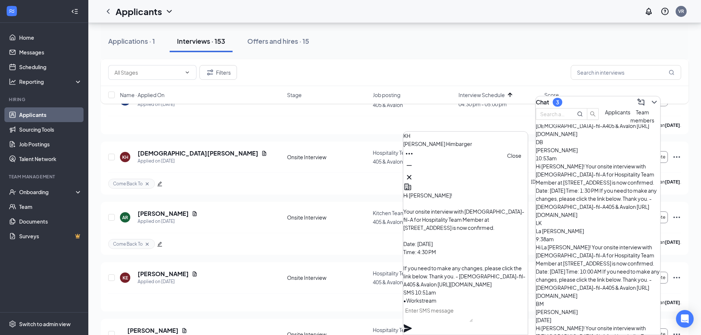
click at [413, 177] on icon "Cross" at bounding box center [409, 177] width 9 height 9
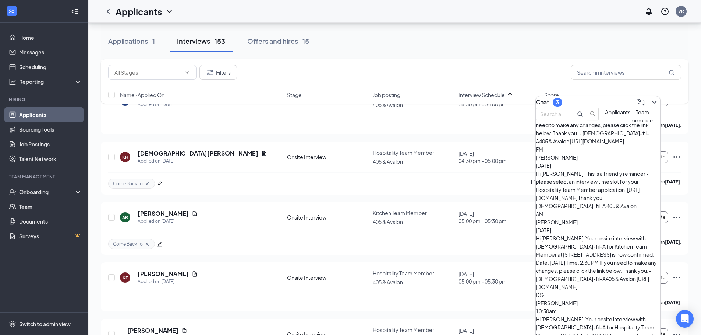
scroll to position [1383, 0]
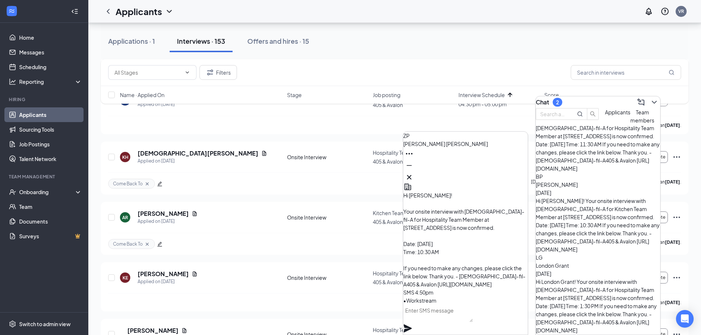
scroll to position [1795, 0]
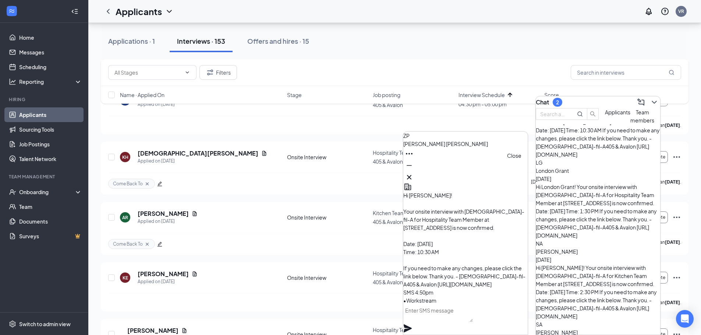
click at [413, 174] on icon "Cross" at bounding box center [409, 177] width 9 height 9
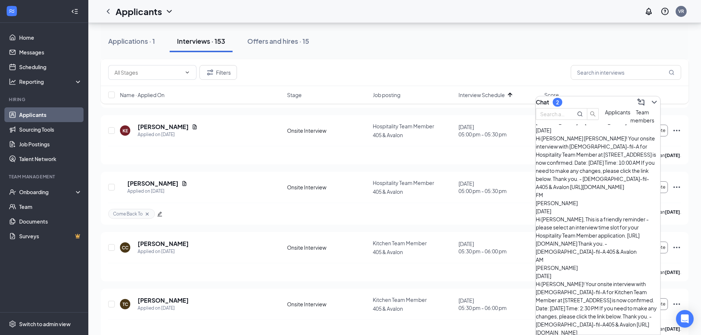
scroll to position [1280, 0]
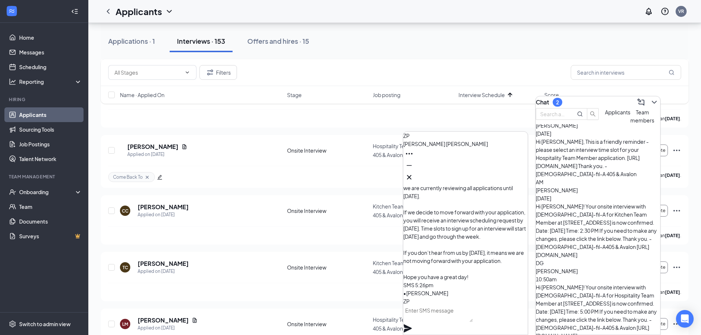
scroll to position [1537, 0]
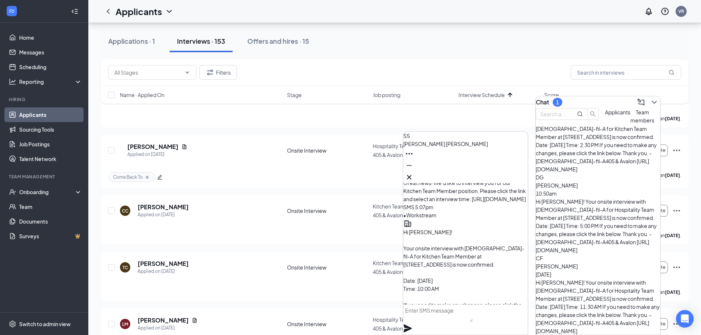
scroll to position [-74, 0]
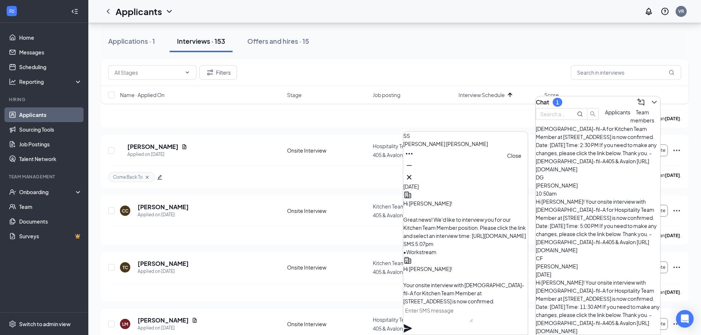
click at [415, 179] on button at bounding box center [409, 177] width 12 height 12
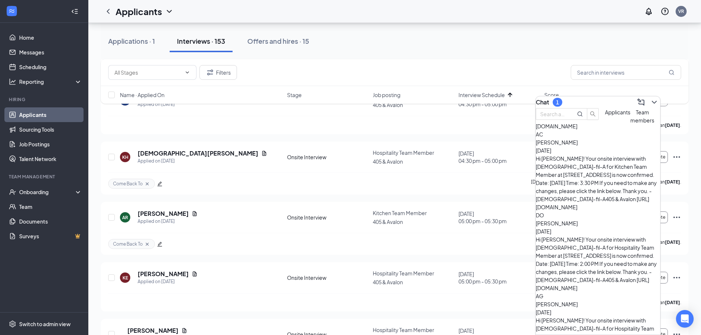
scroll to position [875, 0]
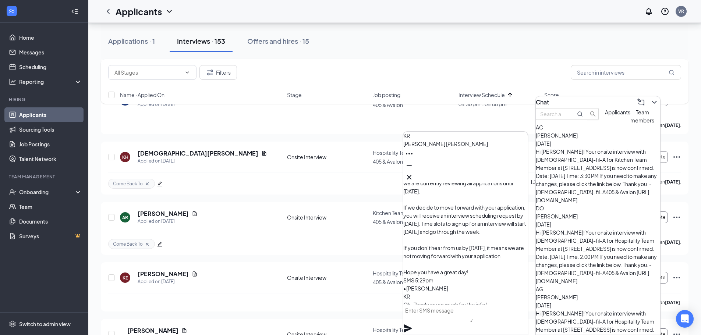
scroll to position [-221, 0]
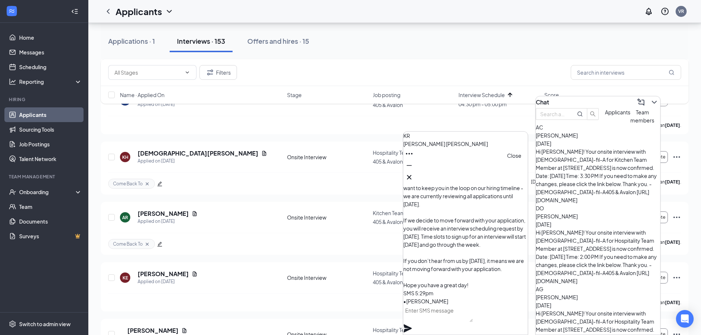
click at [413, 176] on icon "Cross" at bounding box center [409, 177] width 9 height 9
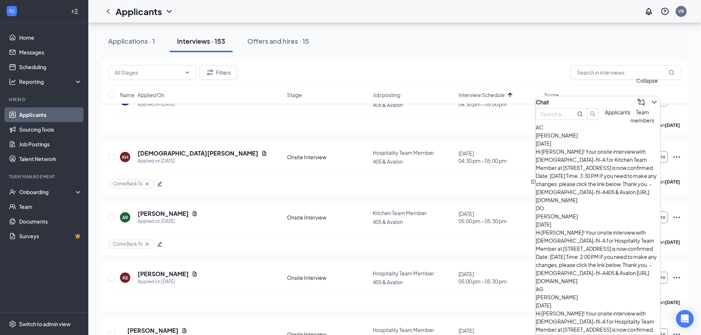
click at [652, 102] on icon "ChevronDown" at bounding box center [654, 102] width 9 height 9
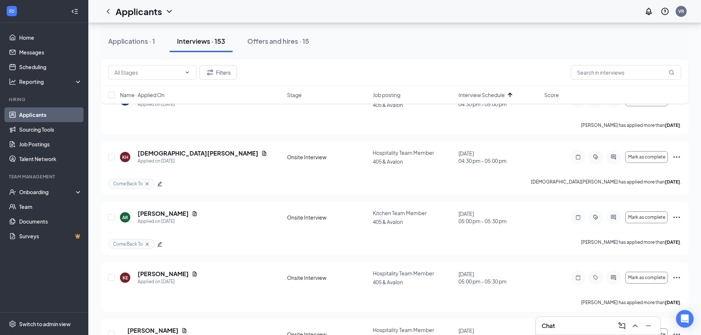
scroll to position [0, 0]
click at [129, 46] on button "Applications · 1" at bounding box center [131, 41] width 61 height 22
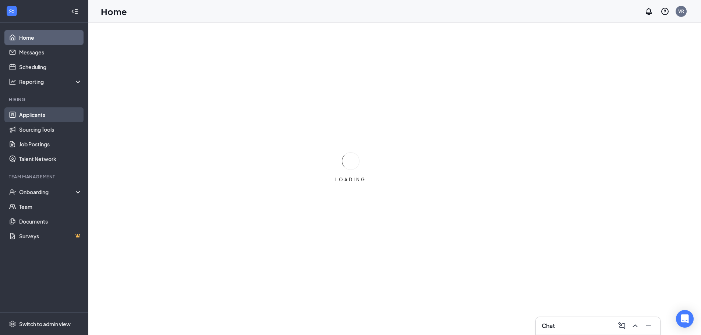
click at [47, 118] on link "Applicants" at bounding box center [50, 114] width 63 height 15
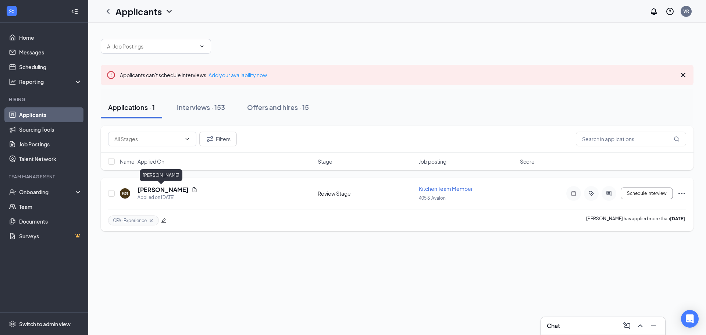
click at [152, 192] on h5 "[PERSON_NAME]" at bounding box center [163, 190] width 51 height 8
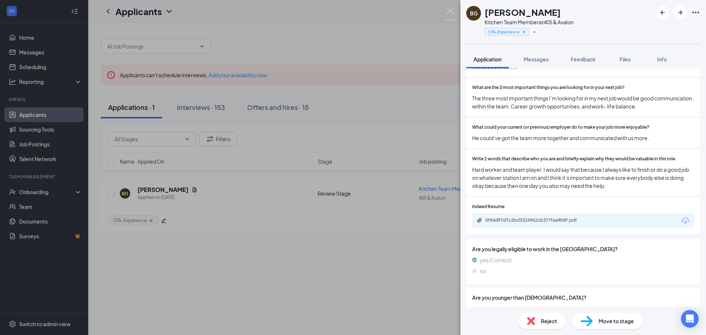
scroll to position [606, 0]
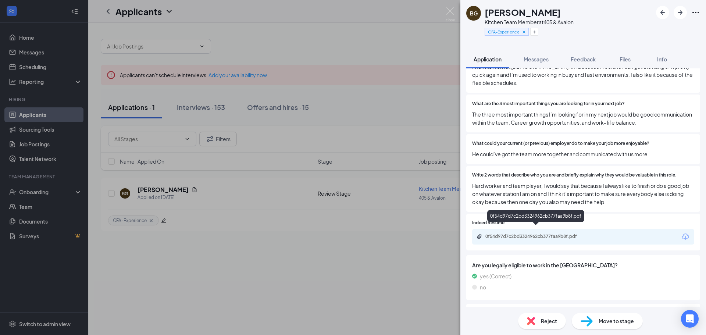
click at [551, 234] on div "0f54d97d7c2bd3324962cb377faa9b8f.pdf" at bounding box center [537, 237] width 103 height 6
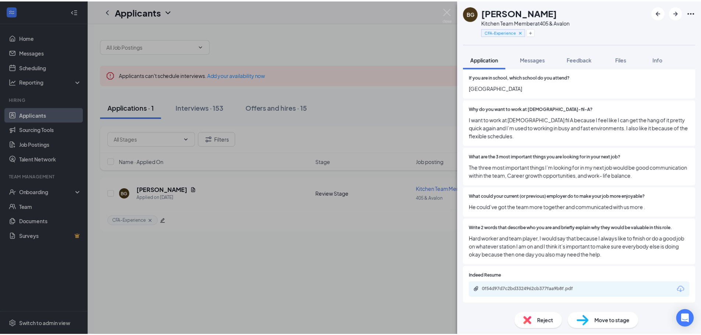
scroll to position [569, 0]
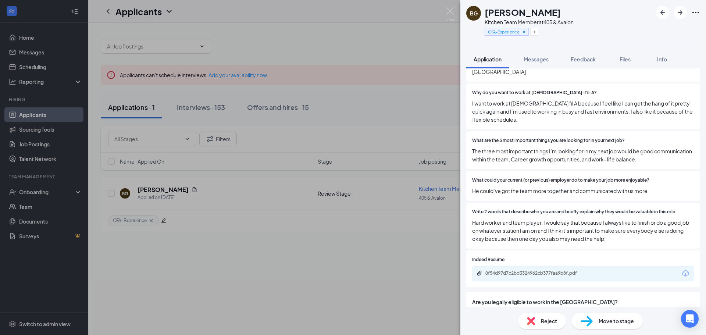
click at [630, 326] on div "Move to stage" at bounding box center [607, 321] width 71 height 16
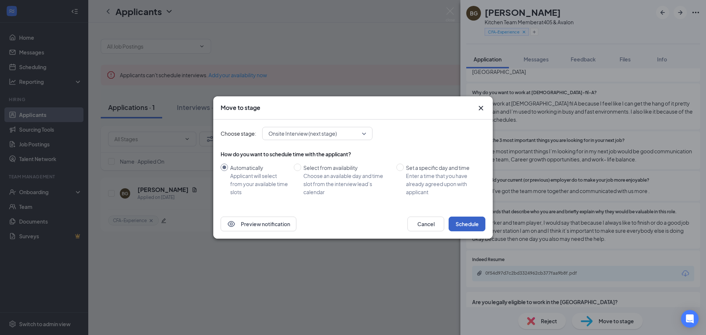
click at [464, 226] on button "Schedule" at bounding box center [467, 224] width 37 height 15
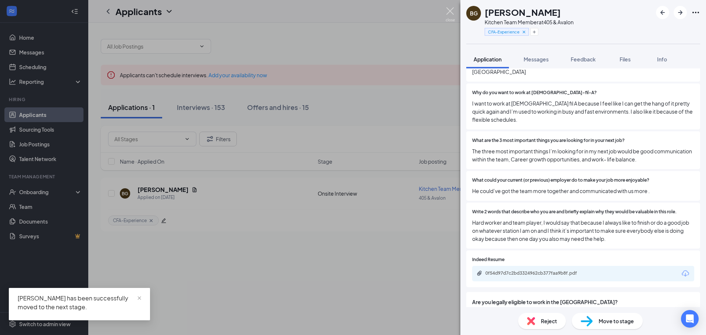
click at [450, 8] on img at bounding box center [450, 14] width 9 height 14
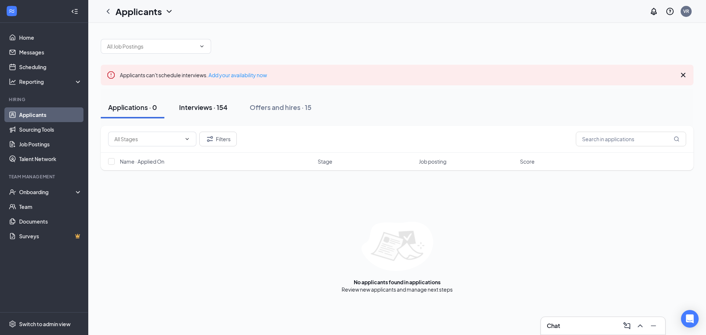
click at [191, 114] on button "Interviews · 154" at bounding box center [203, 107] width 63 height 22
